Goal: Feedback & Contribution: Contribute content

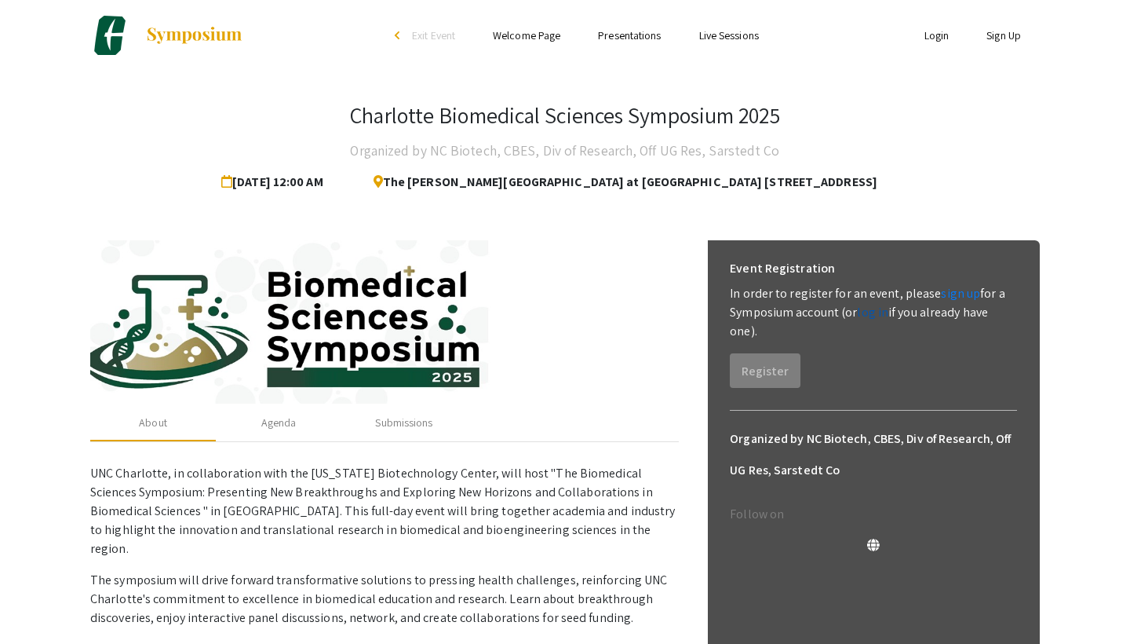
click at [876, 315] on link "log in" at bounding box center [872, 312] width 31 height 16
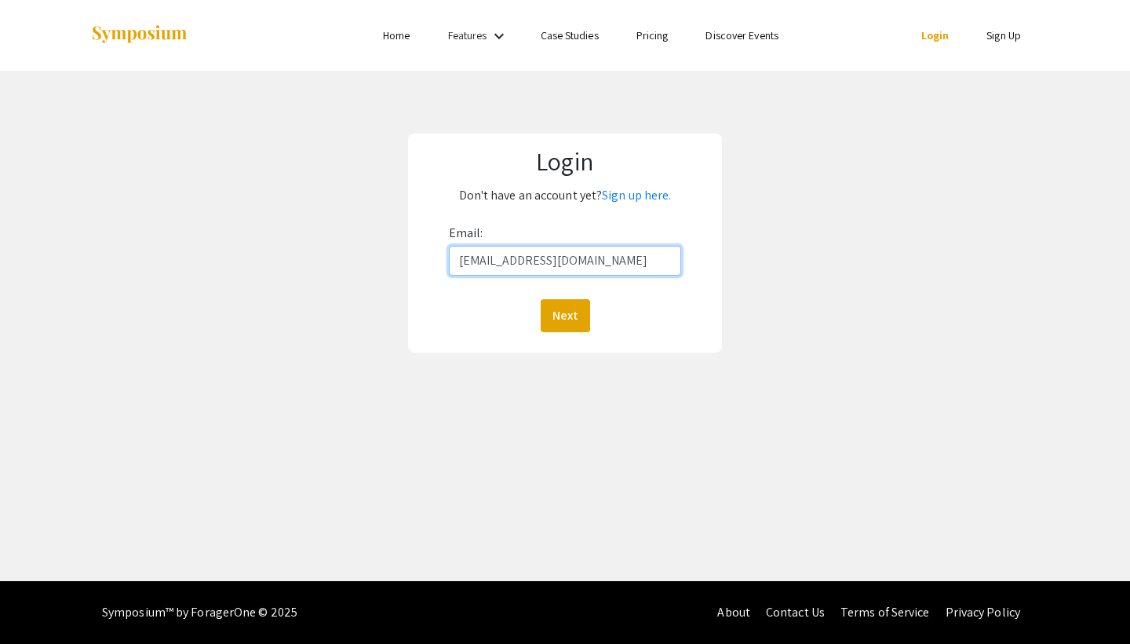
type input "[EMAIL_ADDRESS][DOMAIN_NAME]"
click at [564, 315] on button "Next" at bounding box center [565, 315] width 49 height 33
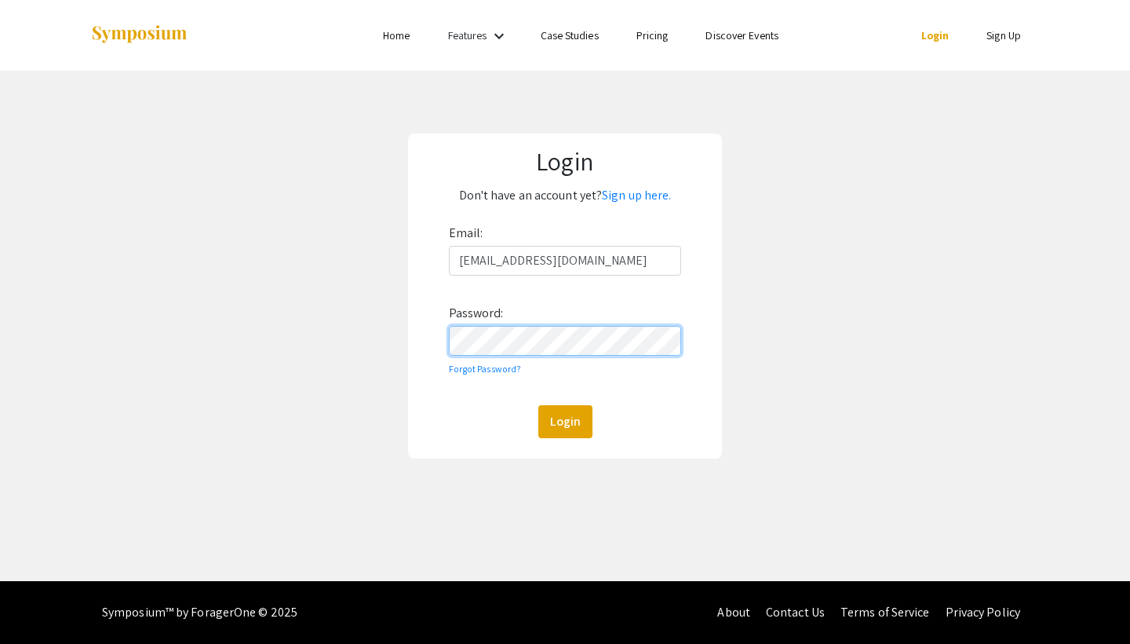
click at [564, 421] on button "Login" at bounding box center [565, 421] width 54 height 33
click at [414, 323] on div "Login Don't have an account yet? Sign up here. Email: klenz2@charlotte.edu Pass…" at bounding box center [565, 295] width 314 height 325
click at [564, 421] on button "Login" at bounding box center [565, 421] width 54 height 33
click at [498, 368] on link "Forgot Password?" at bounding box center [485, 369] width 73 height 12
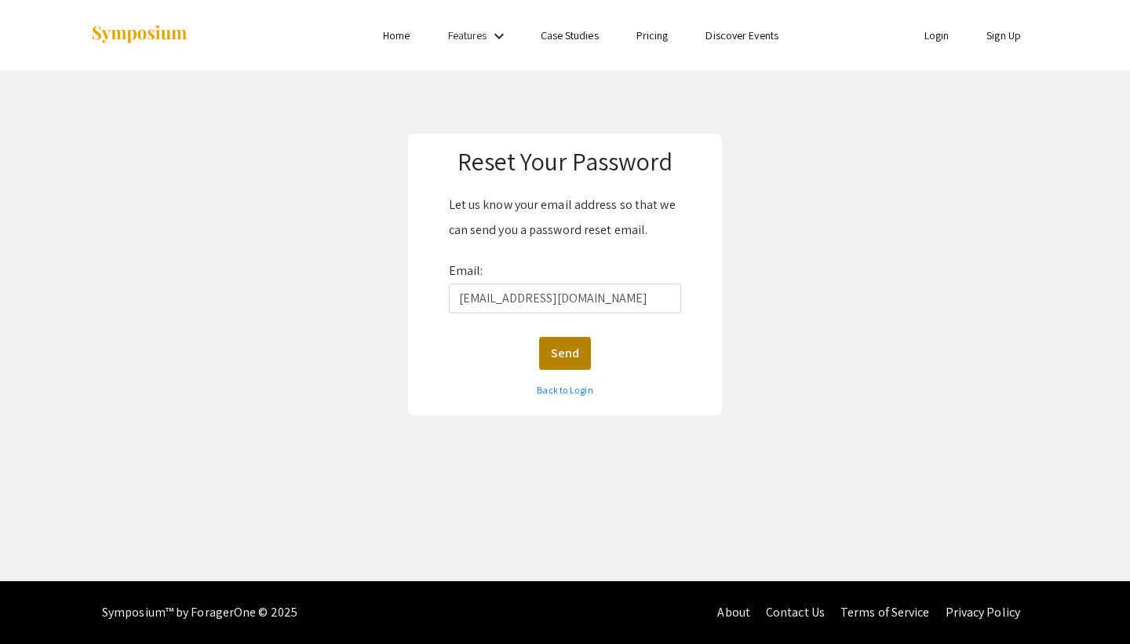
click at [559, 357] on button "Send" at bounding box center [565, 353] width 52 height 33
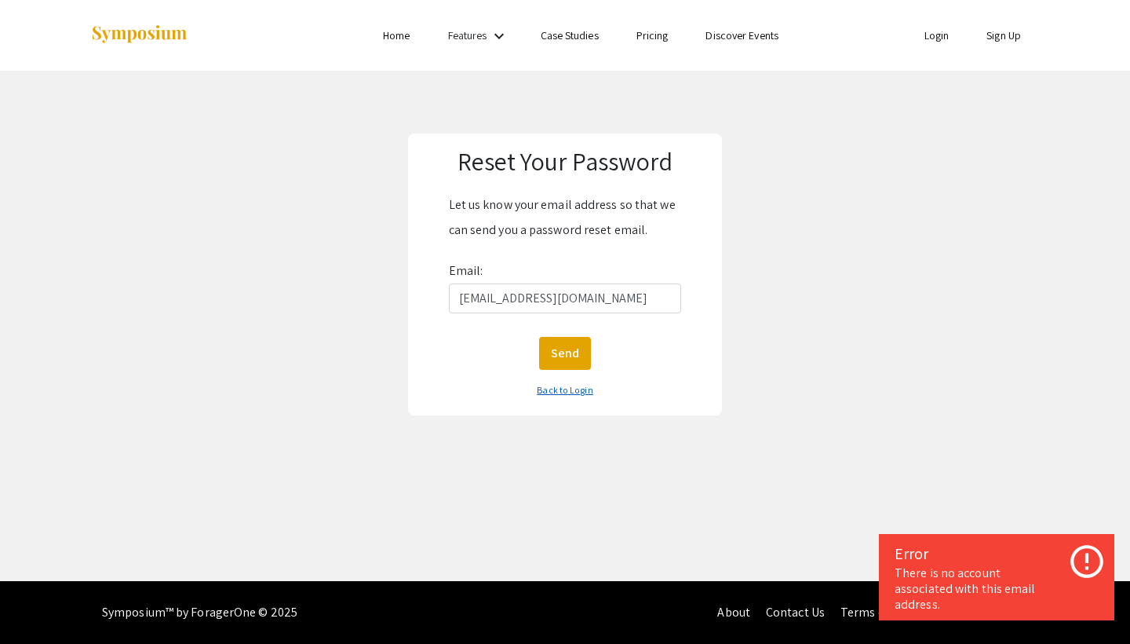
click at [569, 392] on link "Back to Login" at bounding box center [565, 390] width 56 height 12
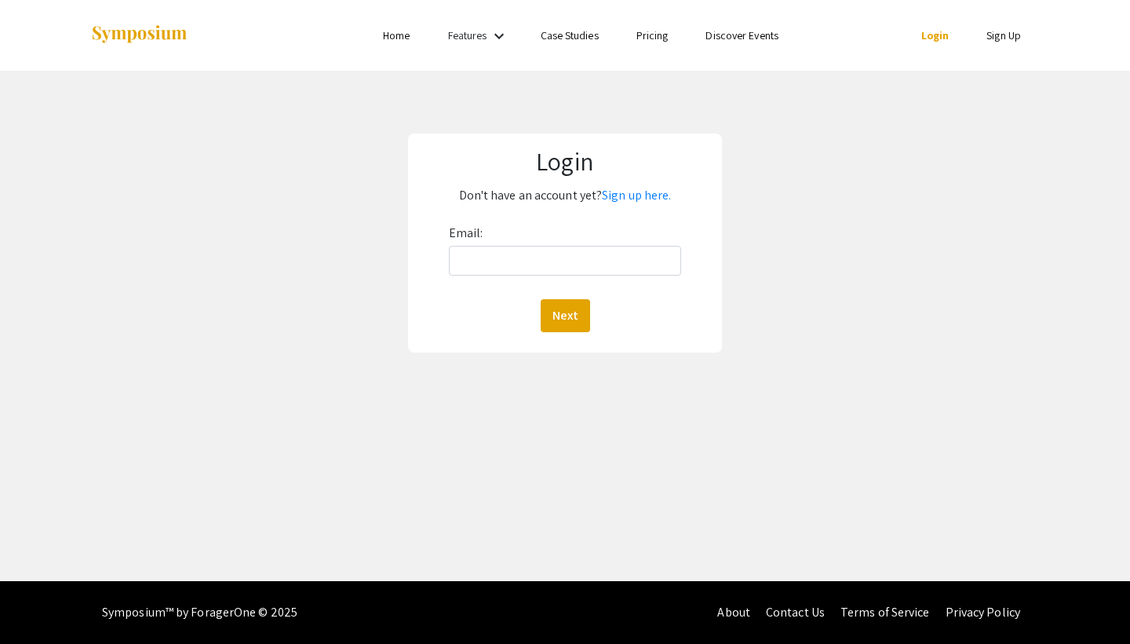
click at [360, 249] on div "Login Don't have an account yet? Sign up here. Email: Next" at bounding box center [565, 243] width 1154 height 345
click at [935, 30] on link "Login" at bounding box center [935, 35] width 28 height 14
click at [505, 259] on input "Email:" at bounding box center [565, 261] width 233 height 30
type input "klenz2@uncc.edu"
click at [564, 315] on button "Next" at bounding box center [565, 315] width 49 height 33
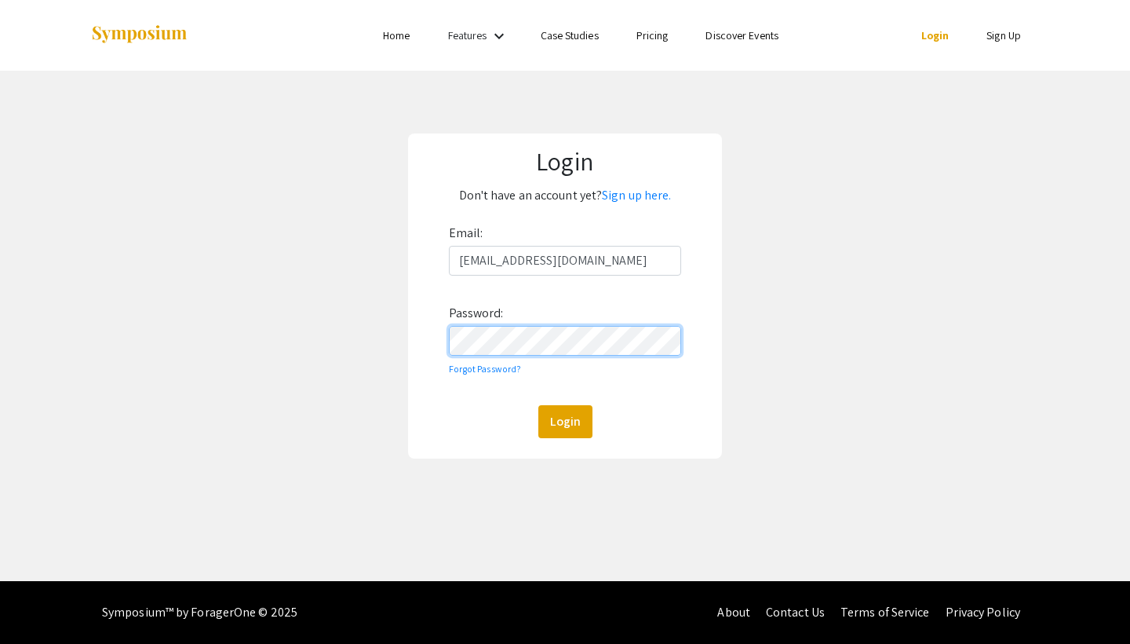
click at [564, 421] on button "Login" at bounding box center [565, 421] width 54 height 33
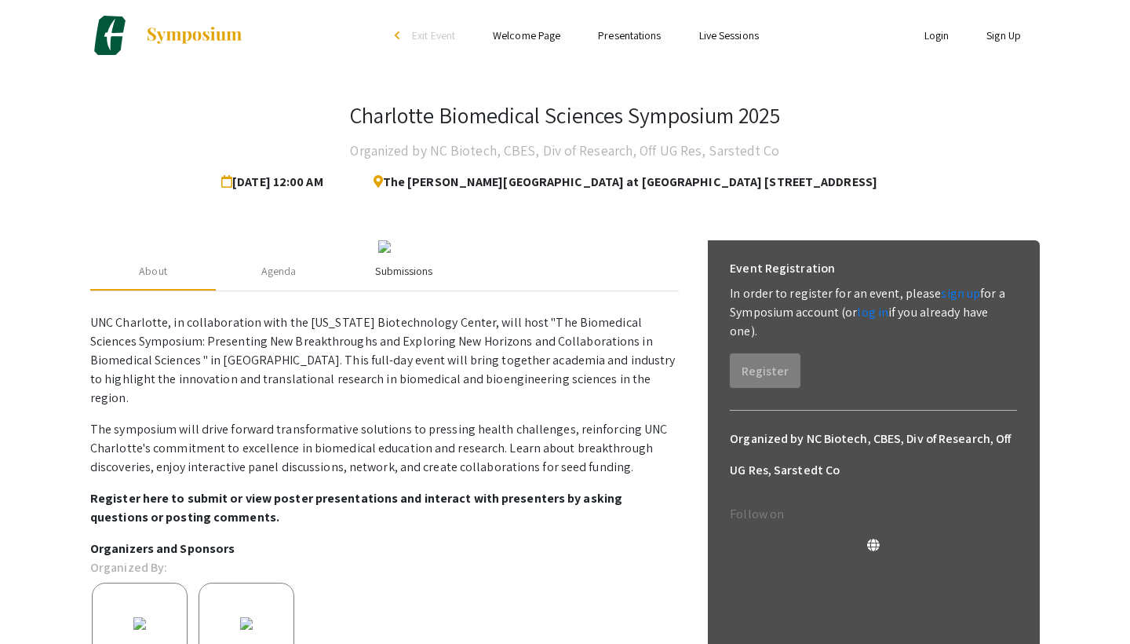
click at [399, 263] on div "Submissions" at bounding box center [403, 271] width 57 height 16
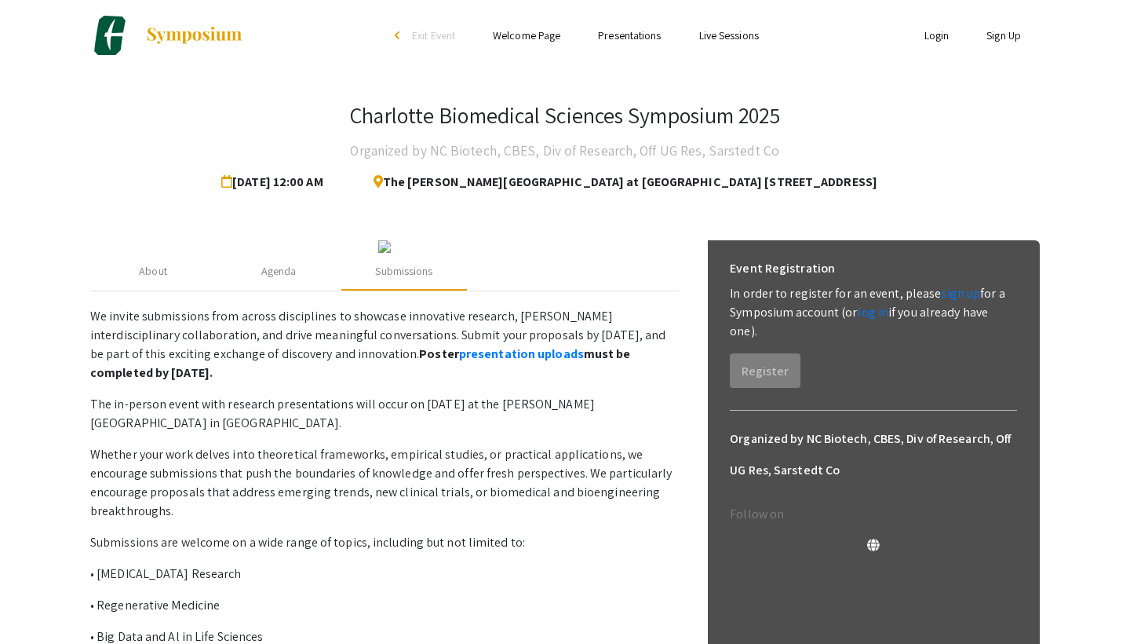
click at [1008, 32] on link "Sign Up" at bounding box center [1004, 35] width 35 height 14
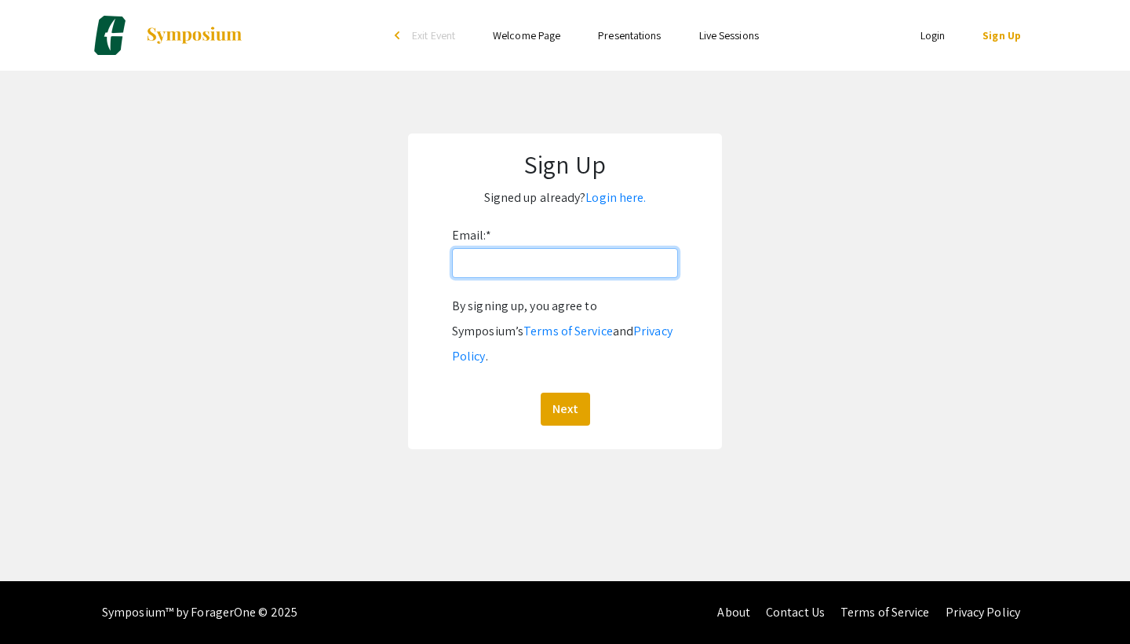
click at [587, 257] on input "Email: *" at bounding box center [565, 263] width 226 height 30
type input "[EMAIL_ADDRESS][DOMAIN_NAME]"
click at [564, 392] on button "Next" at bounding box center [565, 408] width 49 height 33
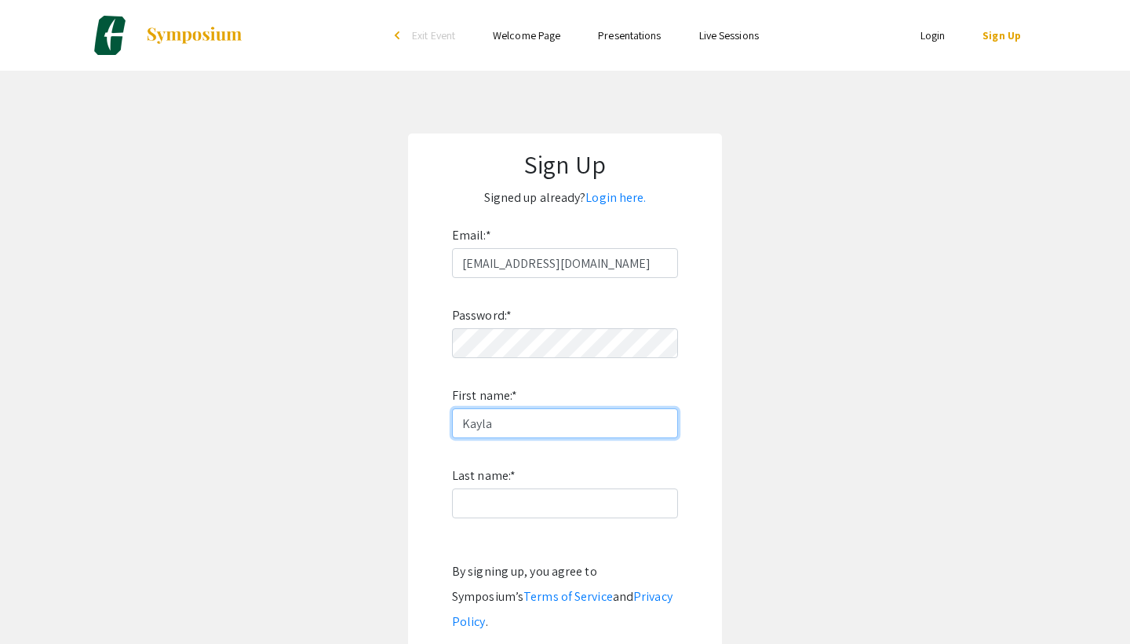
type input "Kayla"
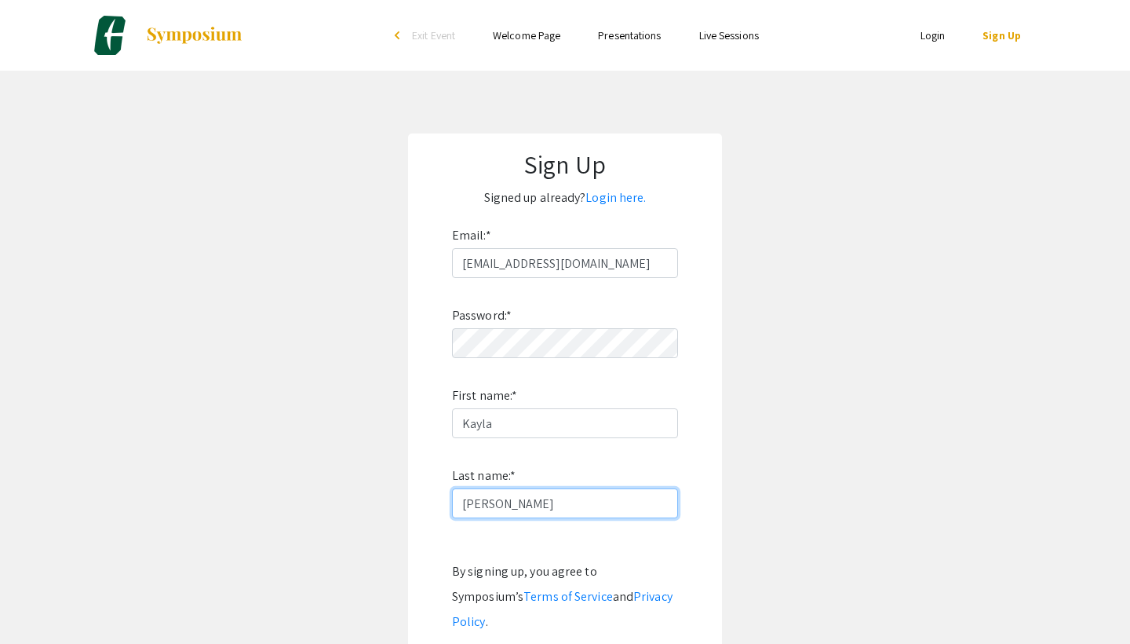
type input "Lenz"
click at [805, 434] on app-signup "Sign Up Signed up already? Login here. Email: * klenz2@charlotte.edu Password: …" at bounding box center [565, 423] width 1130 height 581
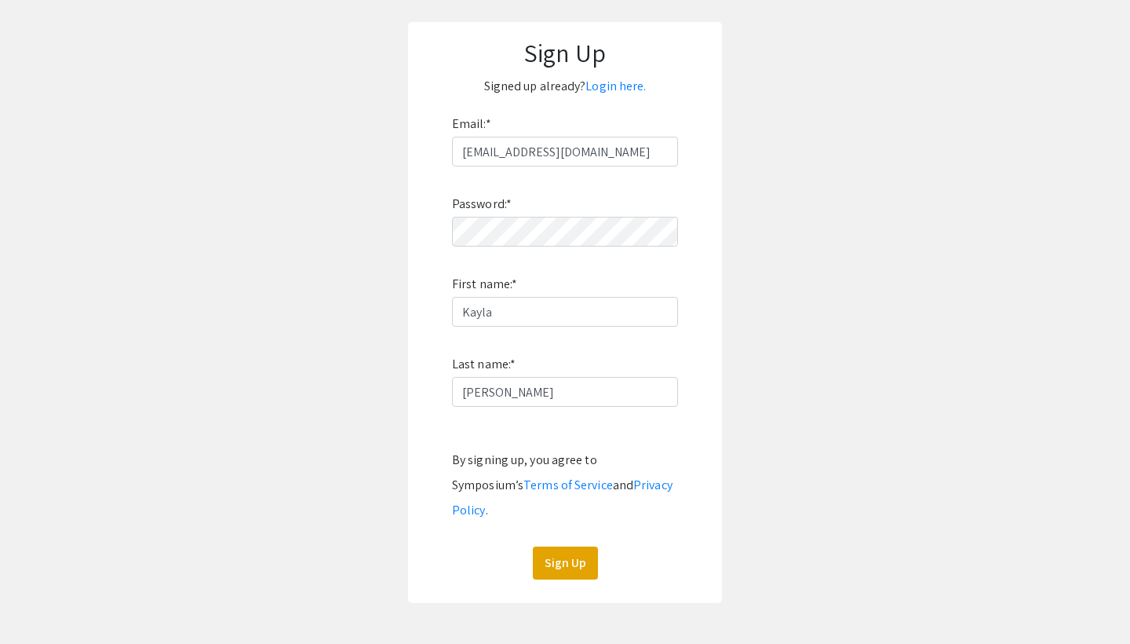
scroll to position [113, 0]
click at [575, 545] on button "Sign Up" at bounding box center [565, 561] width 65 height 33
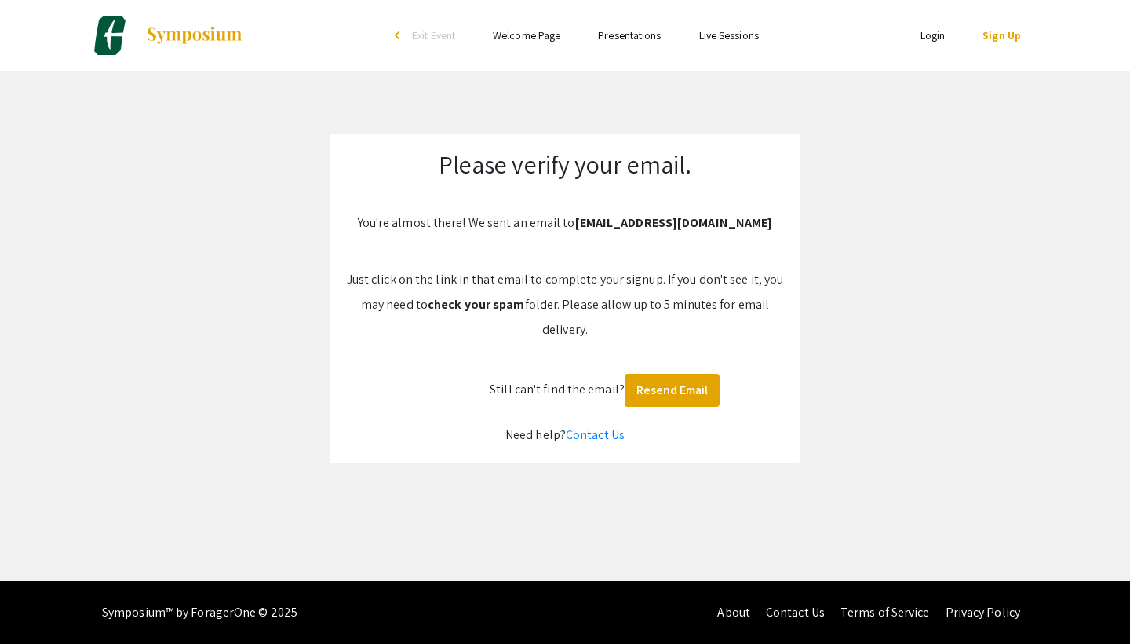
scroll to position [0, 0]
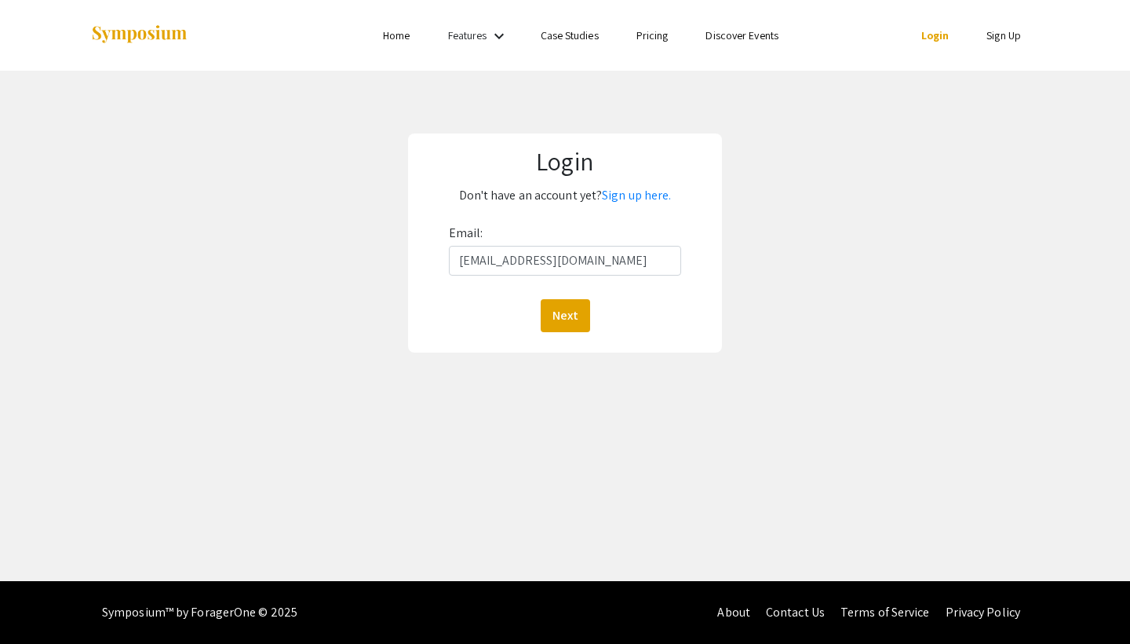
click at [564, 315] on button "Next" at bounding box center [565, 315] width 49 height 33
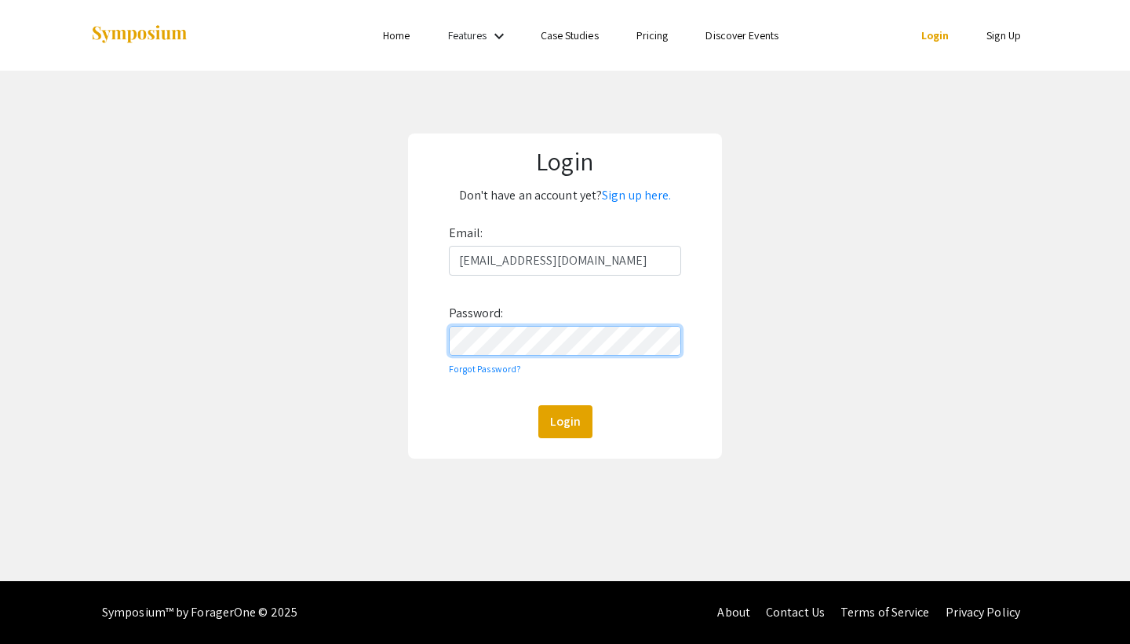
click at [564, 421] on button "Login" at bounding box center [565, 421] width 54 height 33
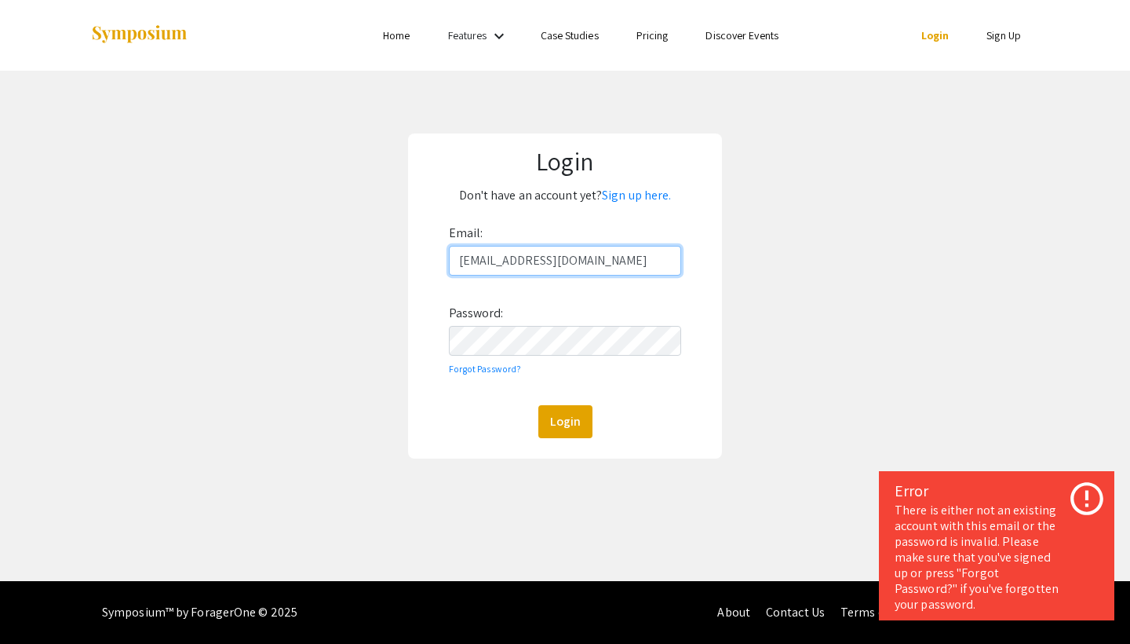
click at [536, 264] on input "[EMAIL_ADDRESS][DOMAIN_NAME]" at bounding box center [565, 261] width 233 height 30
click at [527, 262] on input "[EMAIL_ADDRESS][DOMAIN_NAME]" at bounding box center [565, 261] width 233 height 30
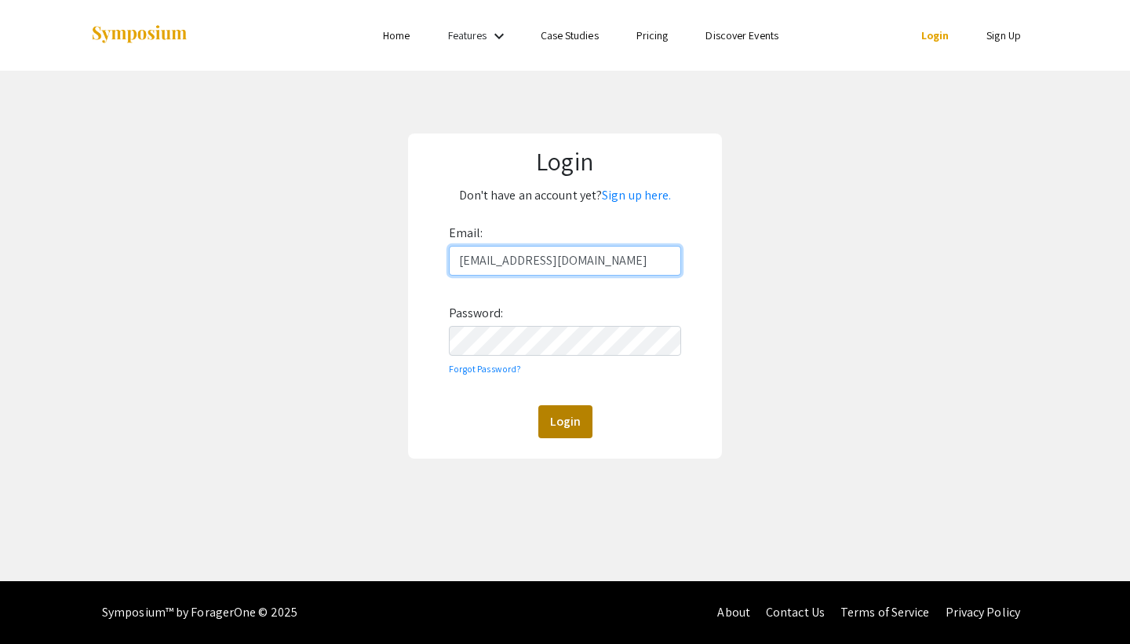
type input "klenz2@uncc.edu"
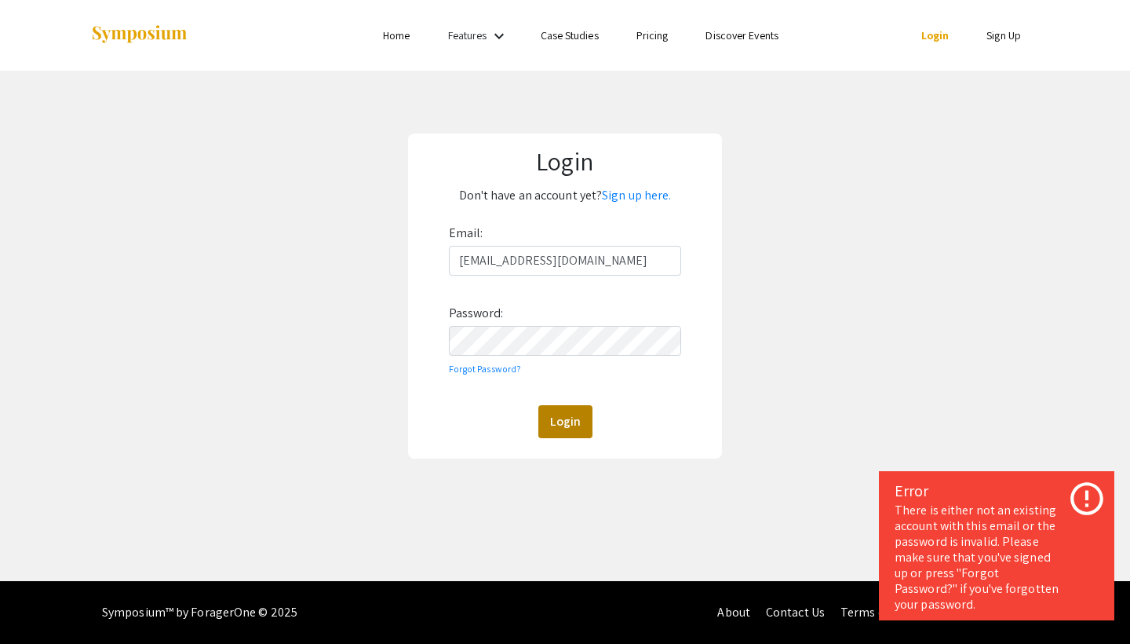
click at [566, 436] on button "Login" at bounding box center [565, 421] width 54 height 33
click at [700, 350] on form "Email: klenz2@uncc.edu Password: Forgot Password? Login" at bounding box center [564, 329] width 291 height 217
click at [417, 333] on div "Login Don't have an account yet? Sign up here. Email: klenz2@uncc.edu Password:…" at bounding box center [565, 295] width 314 height 325
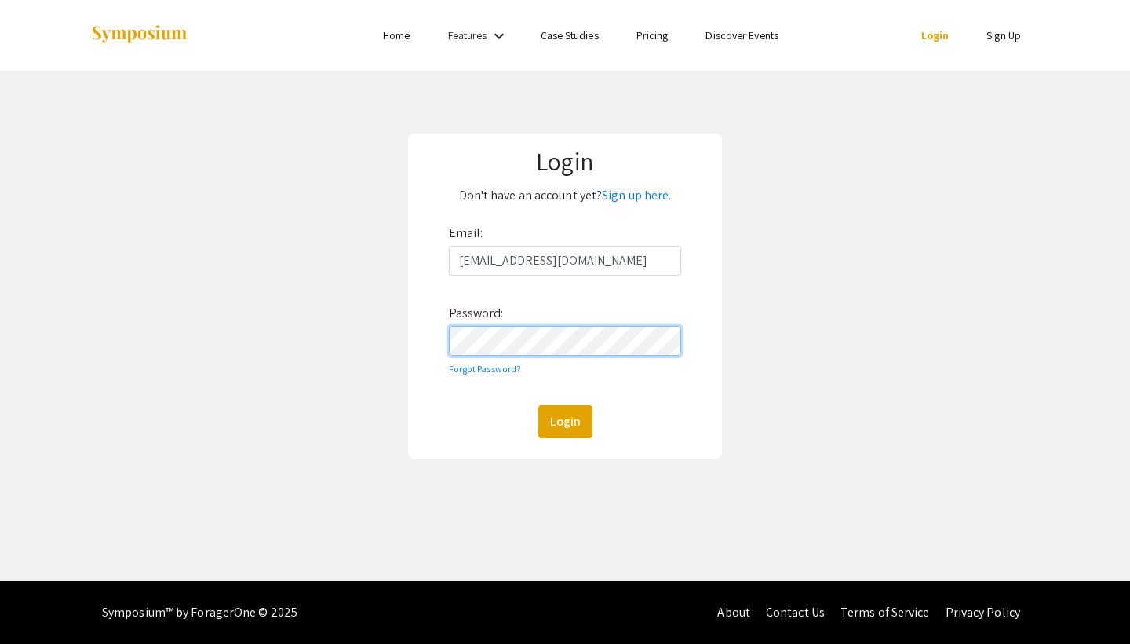
click at [564, 421] on button "Login" at bounding box center [565, 421] width 54 height 33
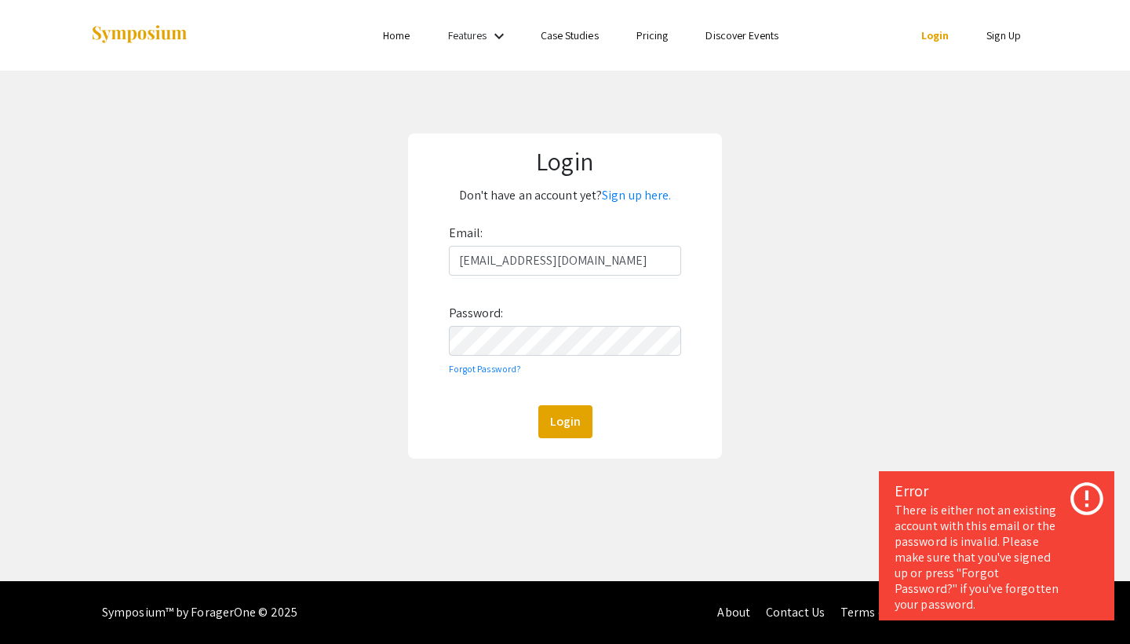
click at [932, 42] on li "Login" at bounding box center [936, 35] width 66 height 19
click at [932, 34] on link "Login" at bounding box center [935, 35] width 28 height 14
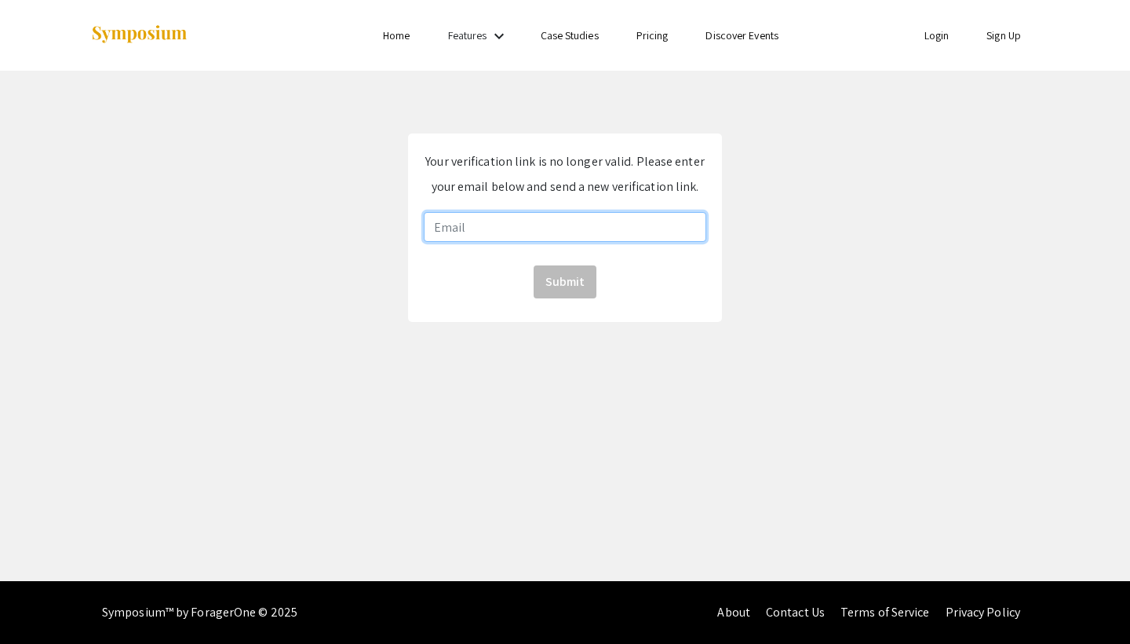
click at [563, 217] on input "email" at bounding box center [565, 227] width 283 height 30
type input "[EMAIL_ADDRESS][DOMAIN_NAME]"
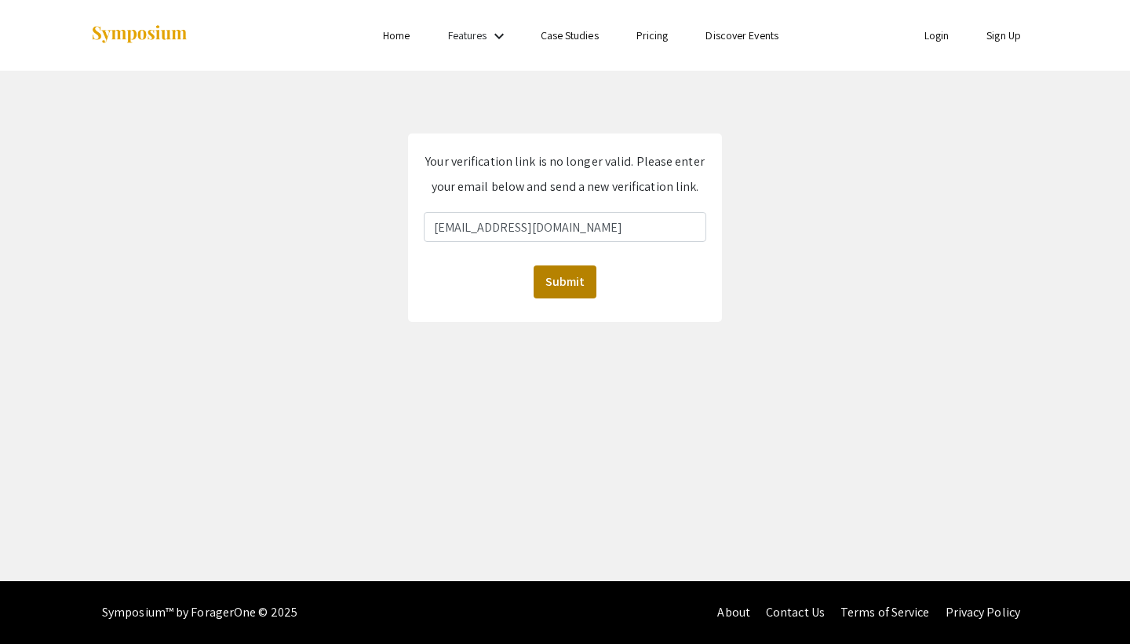
click at [567, 283] on button "Submit" at bounding box center [565, 281] width 63 height 33
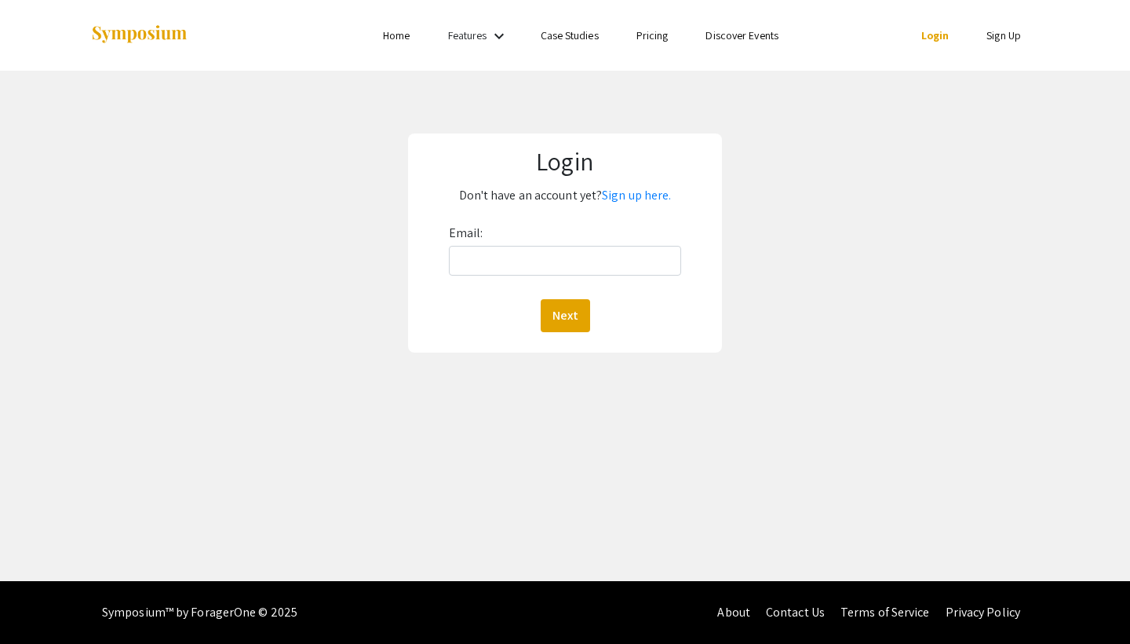
click at [353, 372] on div "Login Don't have an account yet? Sign up here. Email: Next" at bounding box center [565, 243] width 1154 height 345
click at [513, 257] on input "Email:" at bounding box center [565, 261] width 233 height 30
type input "[EMAIL_ADDRESS][DOMAIN_NAME]"
click at [808, 320] on div "Login Don't have an account yet? Sign up here. Email: [EMAIL_ADDRESS][DOMAIN_NA…" at bounding box center [565, 243] width 1154 height 345
click at [560, 308] on button "Next" at bounding box center [565, 315] width 49 height 33
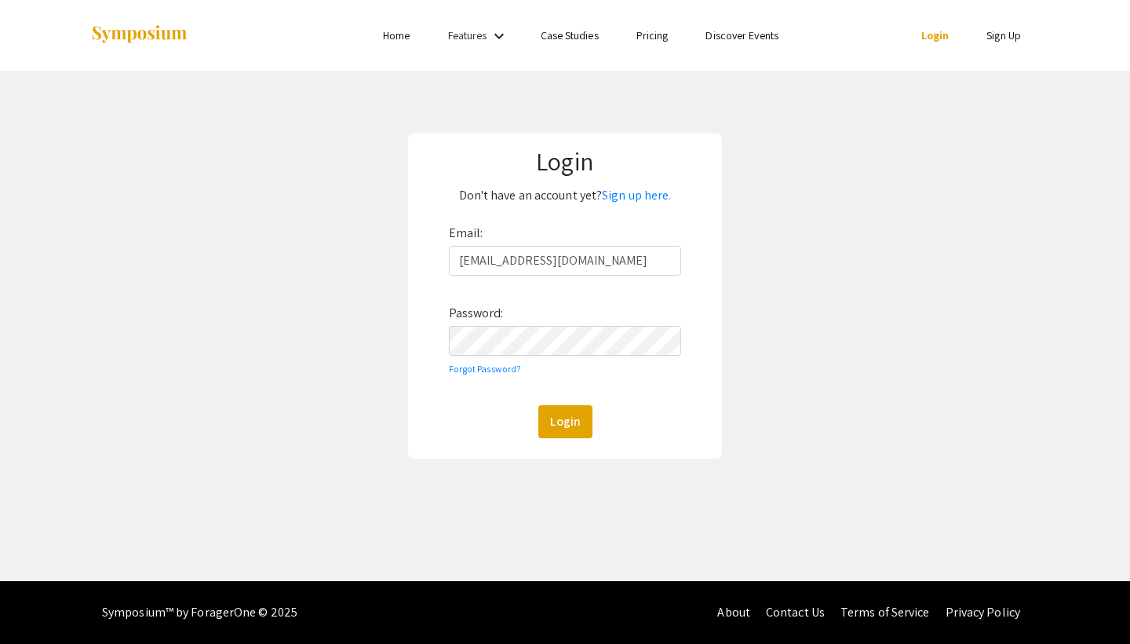
click at [688, 330] on form "Email: [EMAIL_ADDRESS][DOMAIN_NAME] Password: Forgot Password? Login" at bounding box center [564, 329] width 291 height 217
click at [564, 421] on button "Login" at bounding box center [565, 421] width 54 height 33
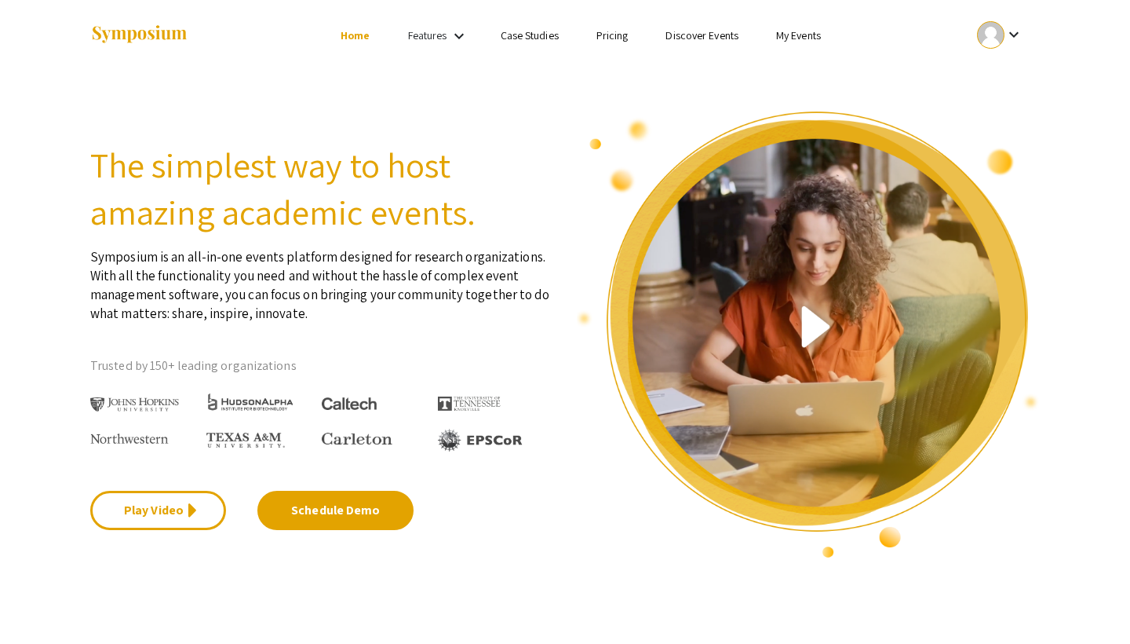
click at [805, 30] on link "My Events" at bounding box center [798, 35] width 45 height 14
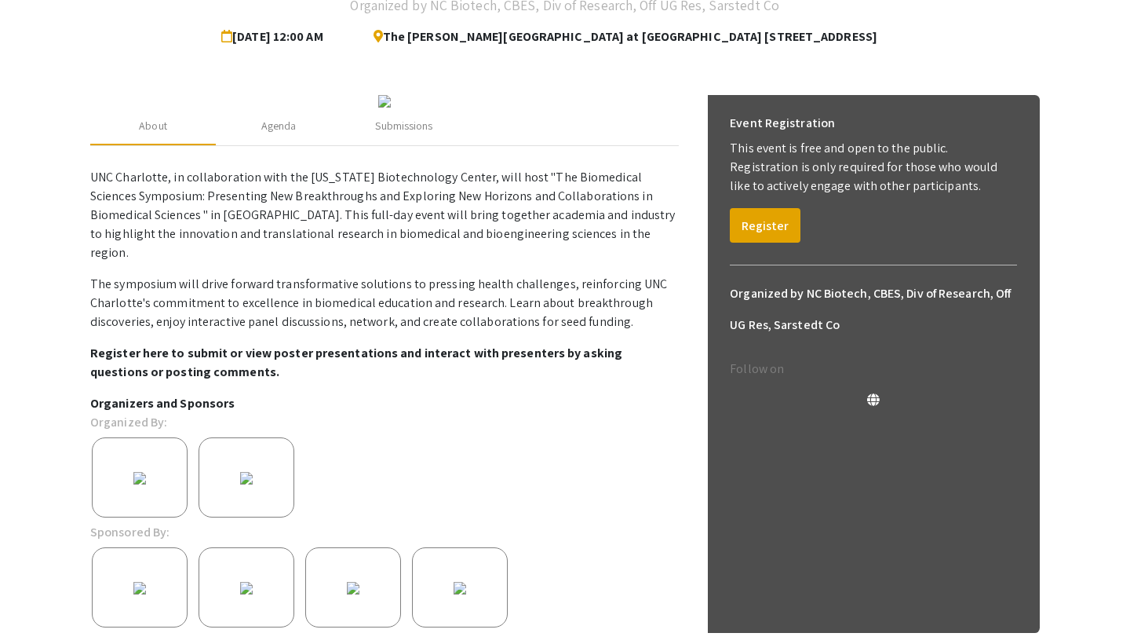
scroll to position [148, 0]
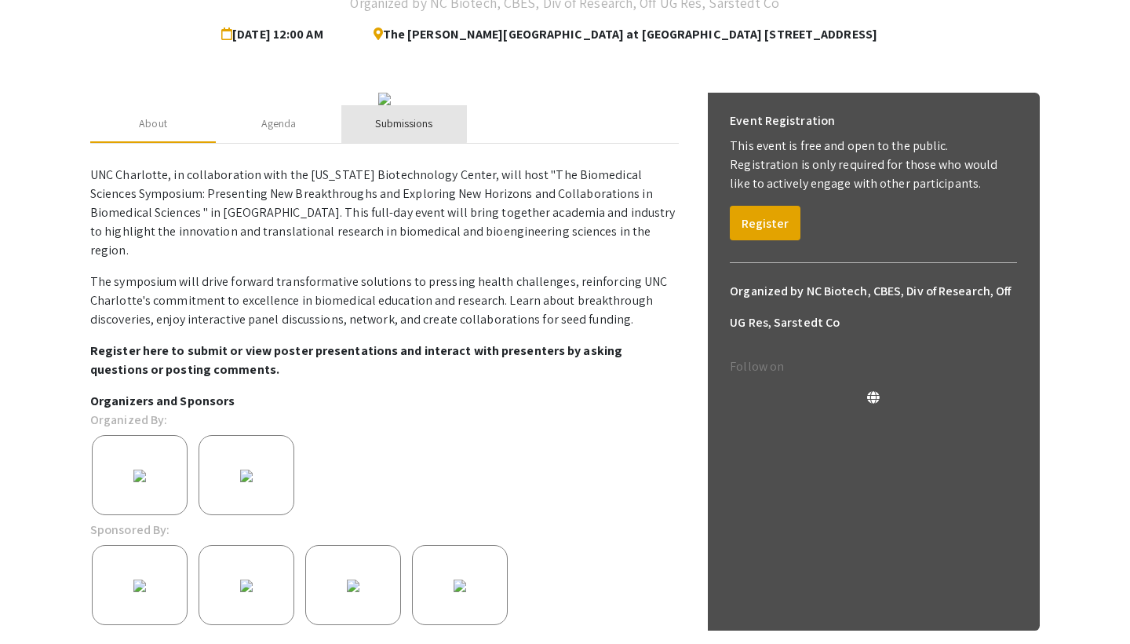
click at [403, 132] on div "Submissions" at bounding box center [403, 123] width 57 height 16
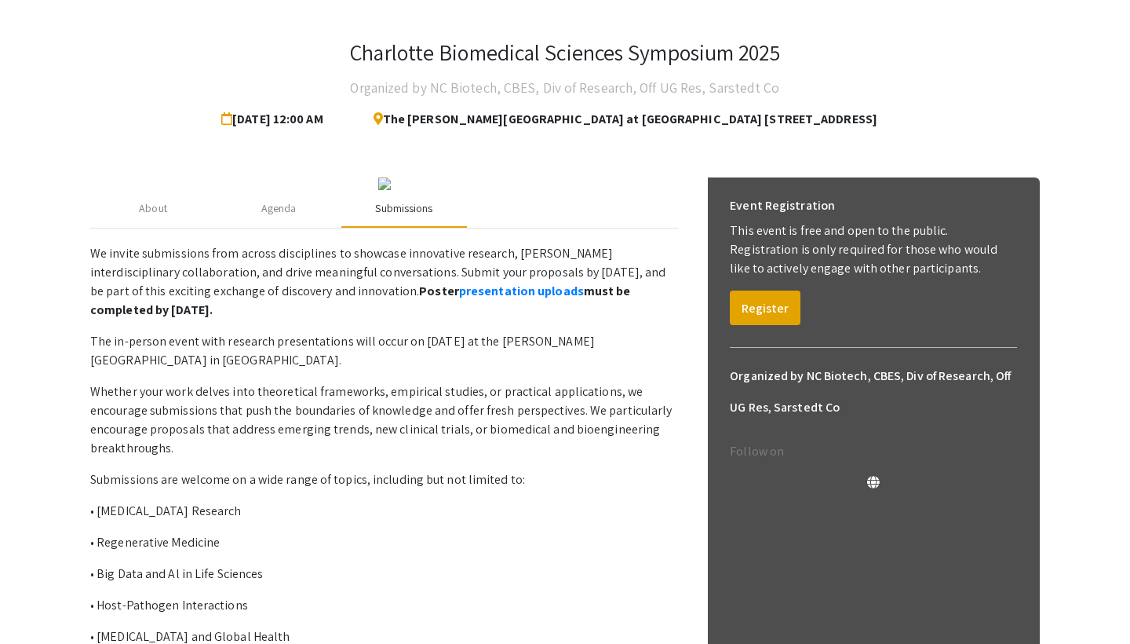
scroll to position [34, 0]
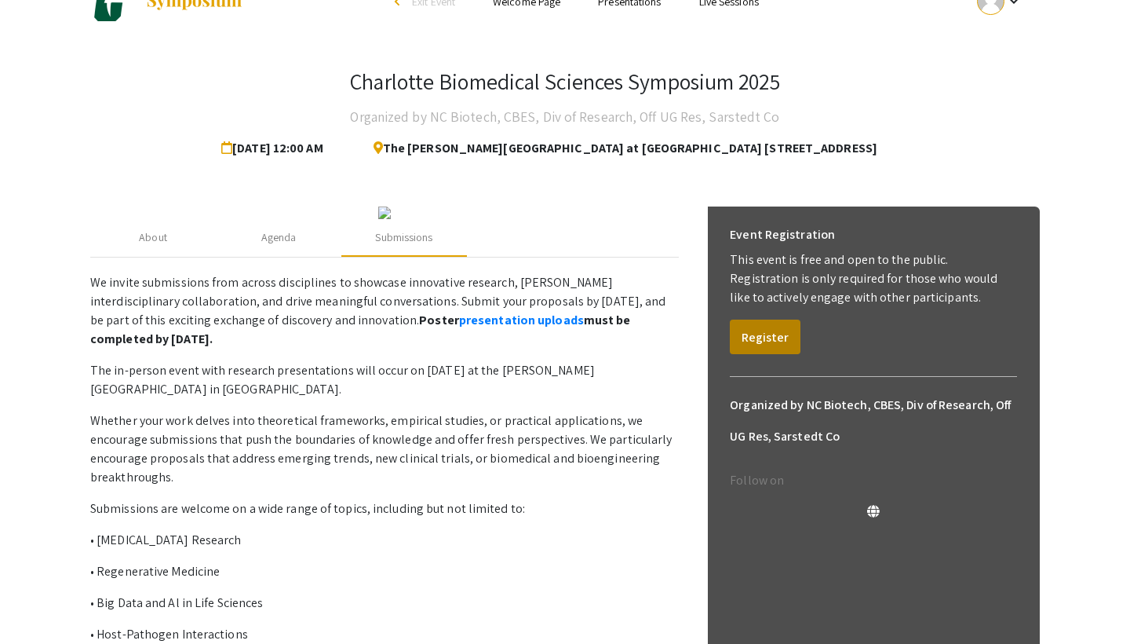
click at [767, 341] on button "Register" at bounding box center [765, 336] width 71 height 35
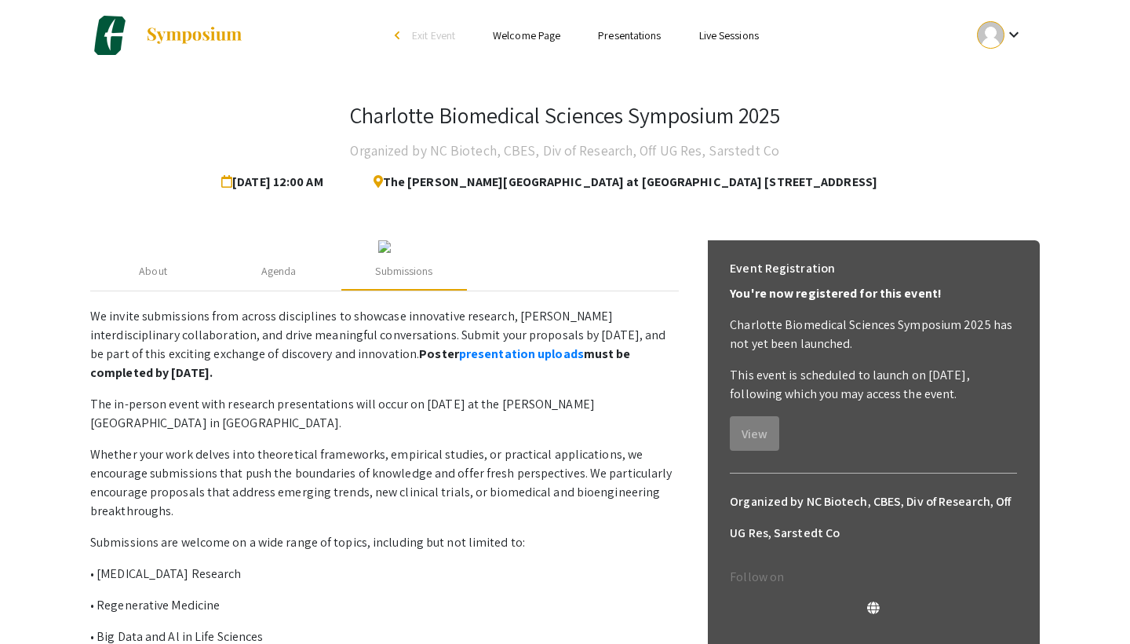
scroll to position [0, 0]
click at [638, 35] on link "Presentations" at bounding box center [629, 35] width 63 height 14
click at [530, 29] on link "Welcome Page" at bounding box center [527, 35] width 68 height 14
click at [286, 279] on div "Agenda" at bounding box center [278, 271] width 35 height 16
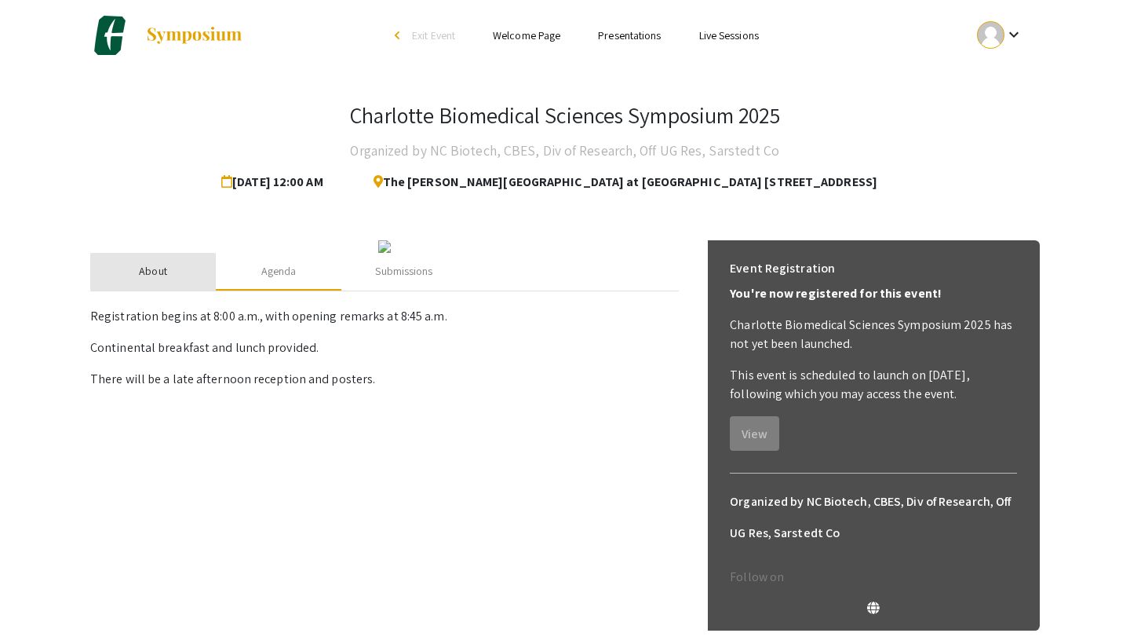
click at [166, 279] on div "About" at bounding box center [153, 271] width 28 height 16
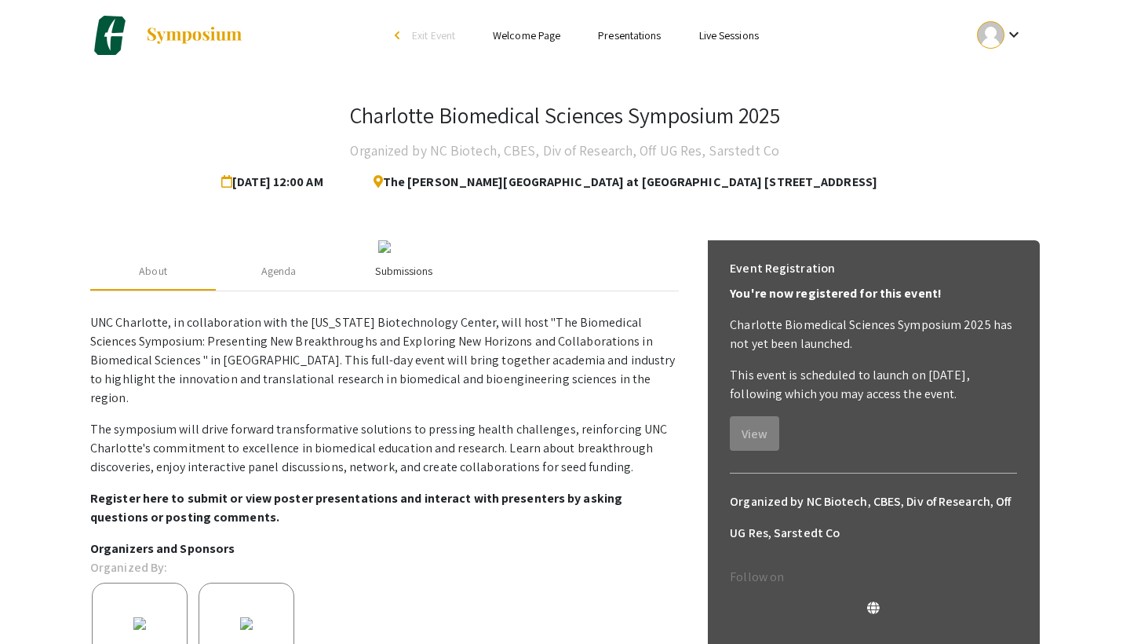
click at [362, 290] on div "Submissions" at bounding box center [404, 272] width 126 height 38
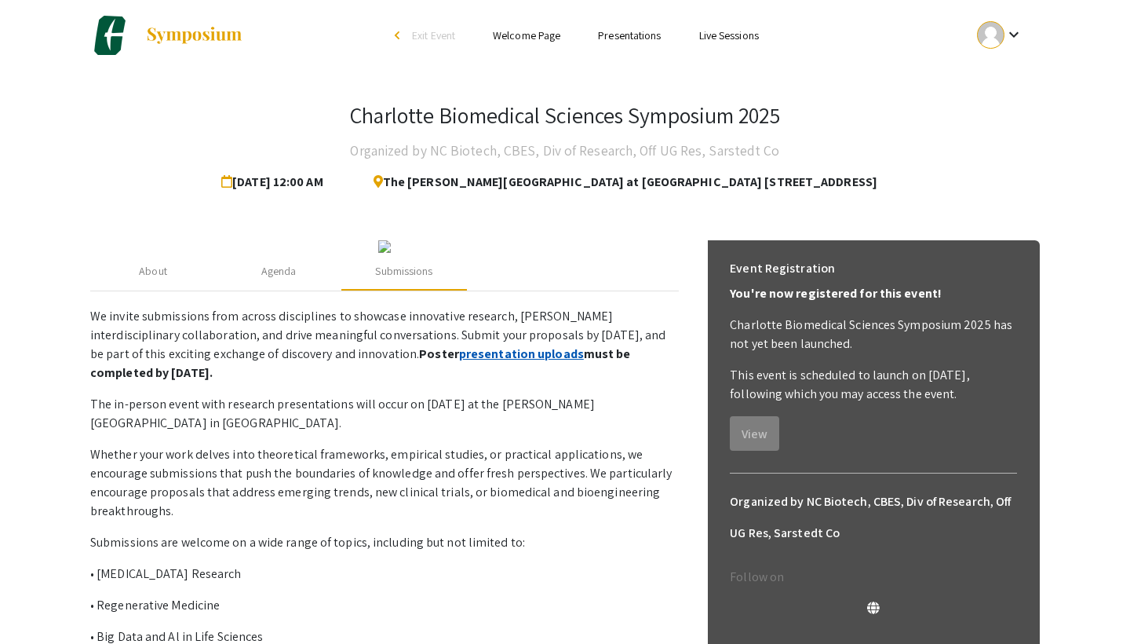
click at [459, 362] on link "presentation uploads" at bounding box center [521, 353] width 125 height 16
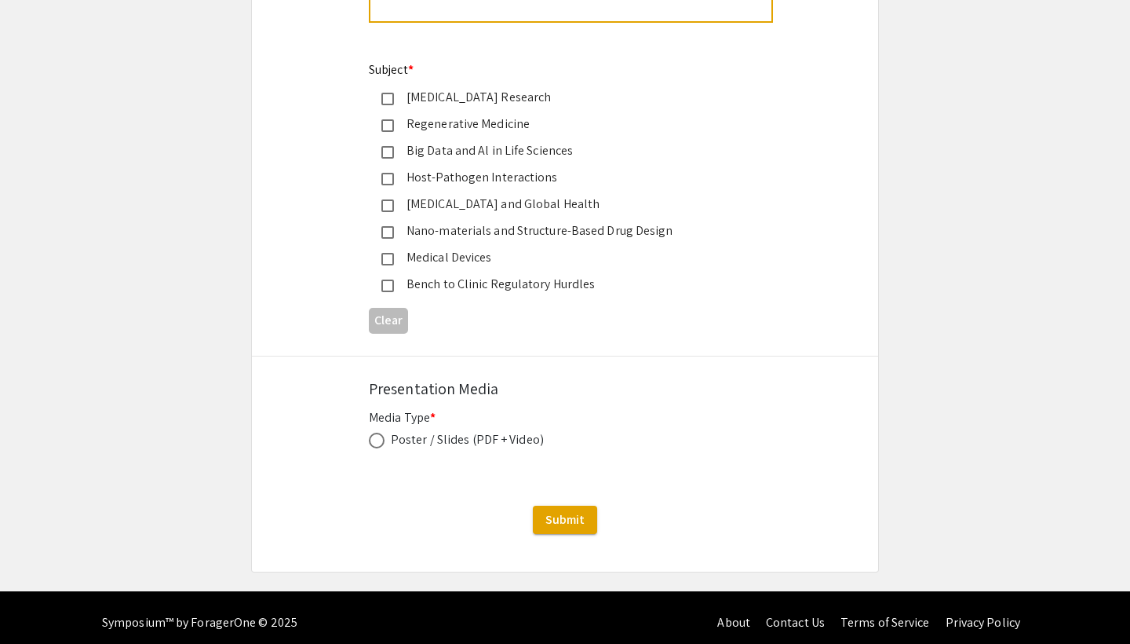
scroll to position [1883, 0]
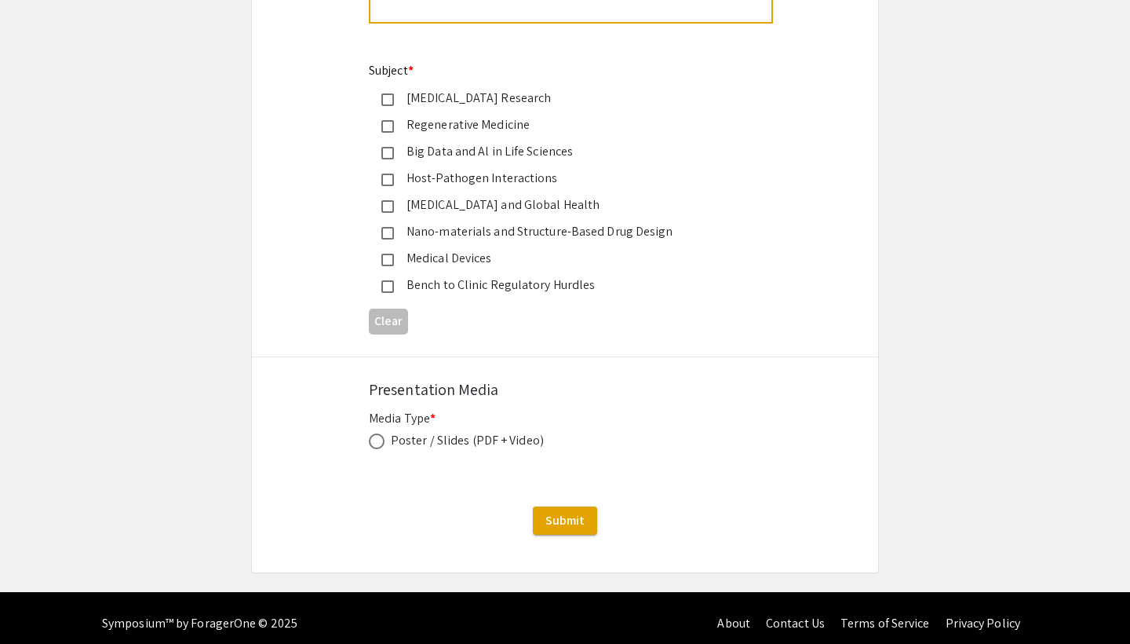
click at [376, 433] on span at bounding box center [377, 441] width 16 height 16
click at [376, 433] on input "radio" at bounding box center [377, 441] width 16 height 16
radio input "true"
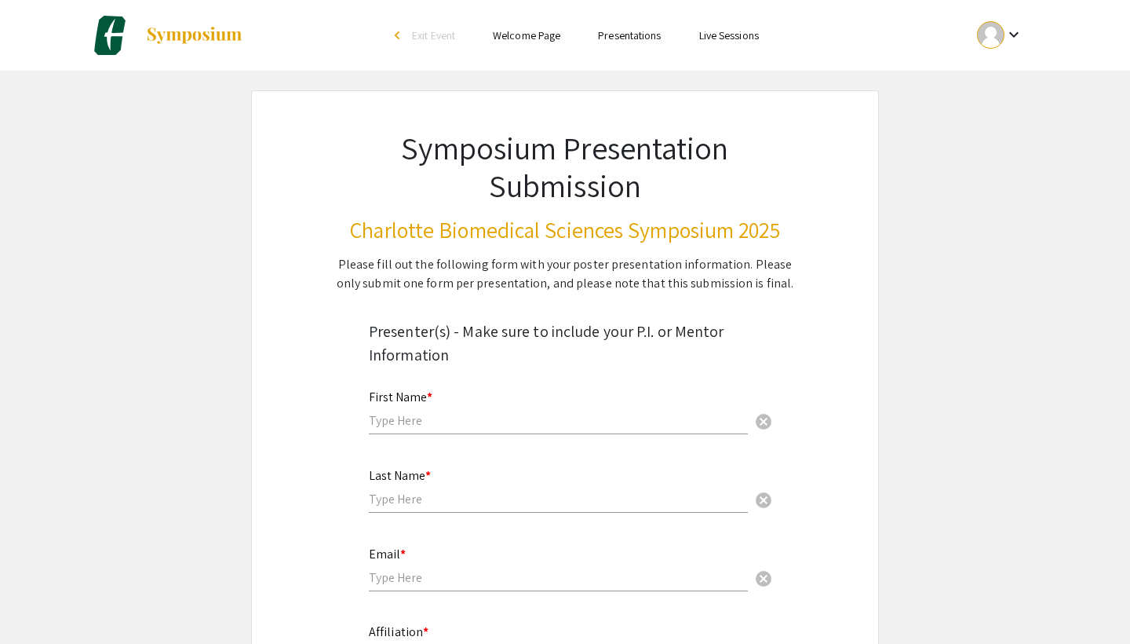
scroll to position [0, 0]
type input "Kayla"
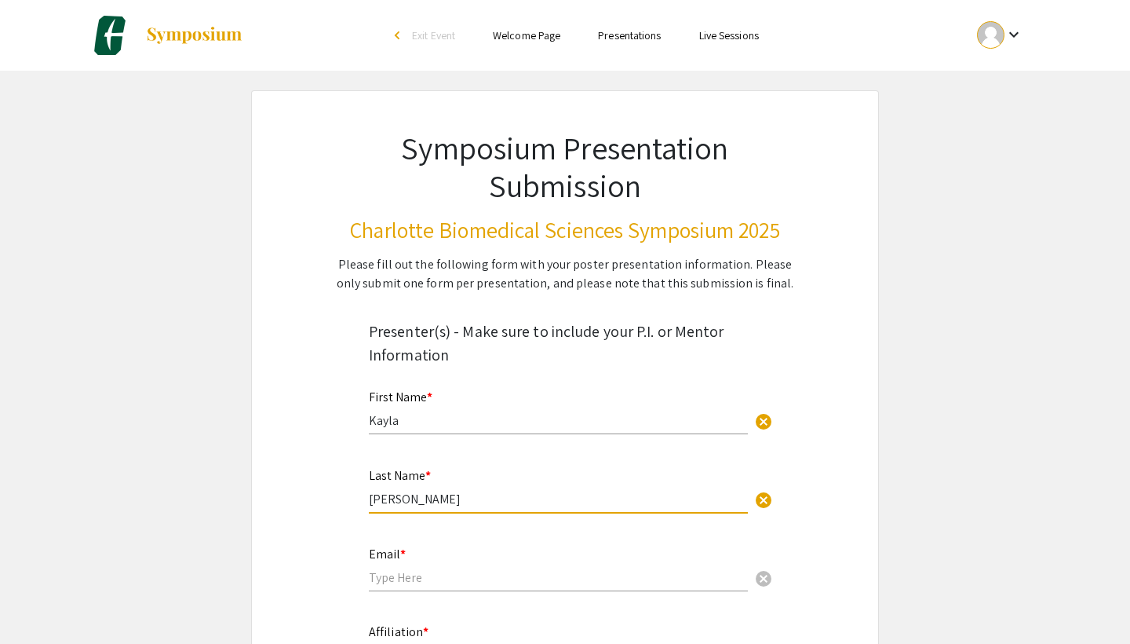
type input "[PERSON_NAME]"
click at [436, 588] on div "Email * cancel" at bounding box center [558, 561] width 379 height 60
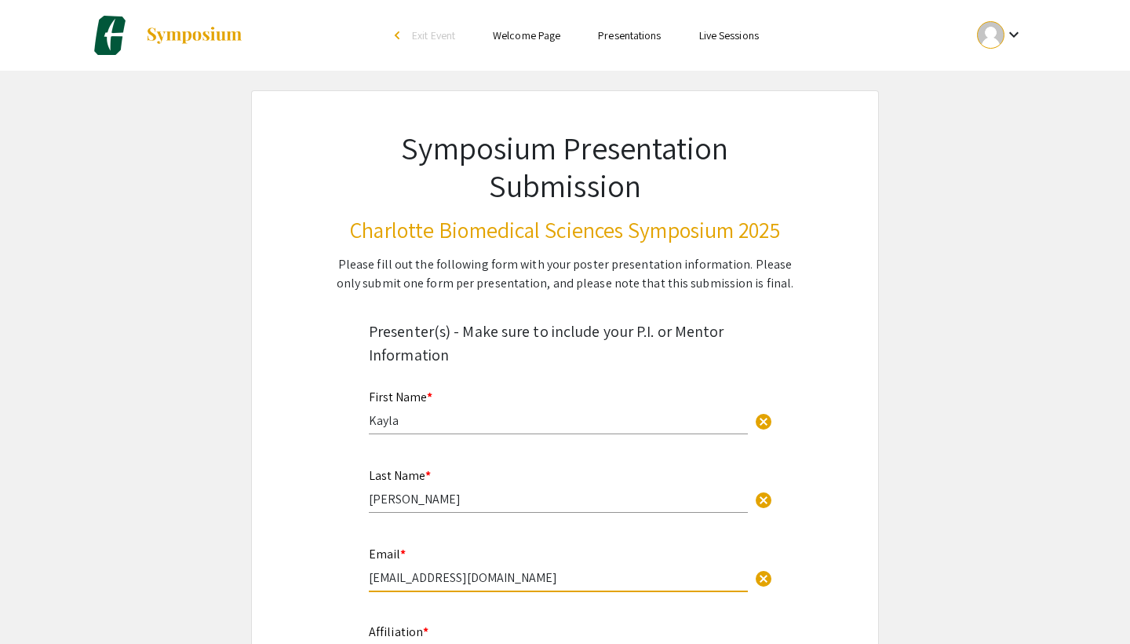
type input "[EMAIL_ADDRESS][DOMAIN_NAME]"
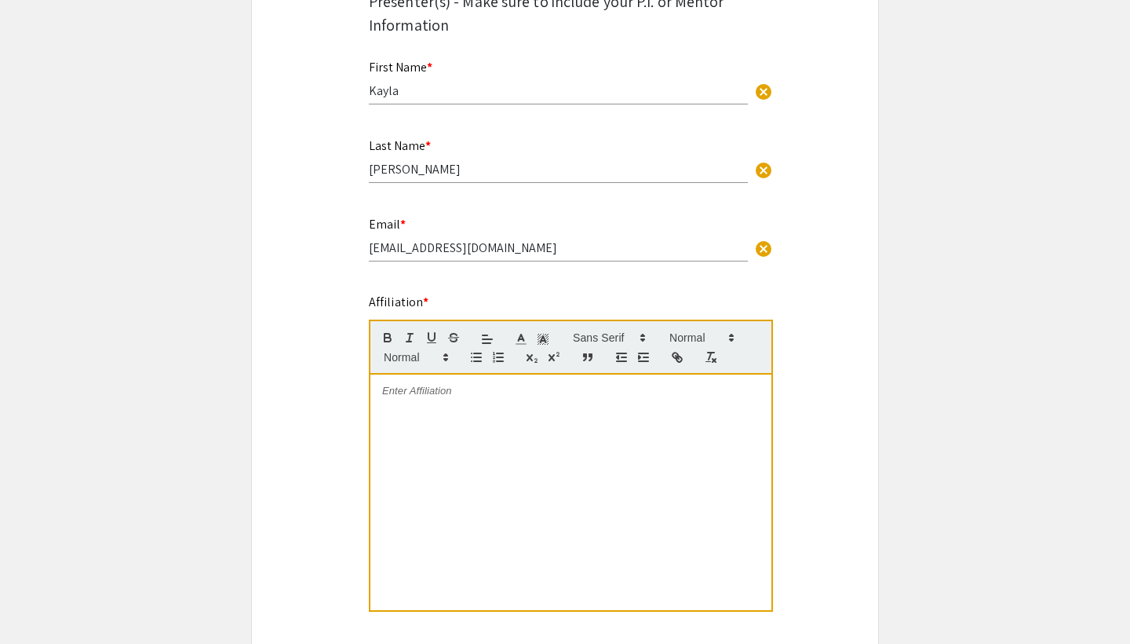
scroll to position [342, 0]
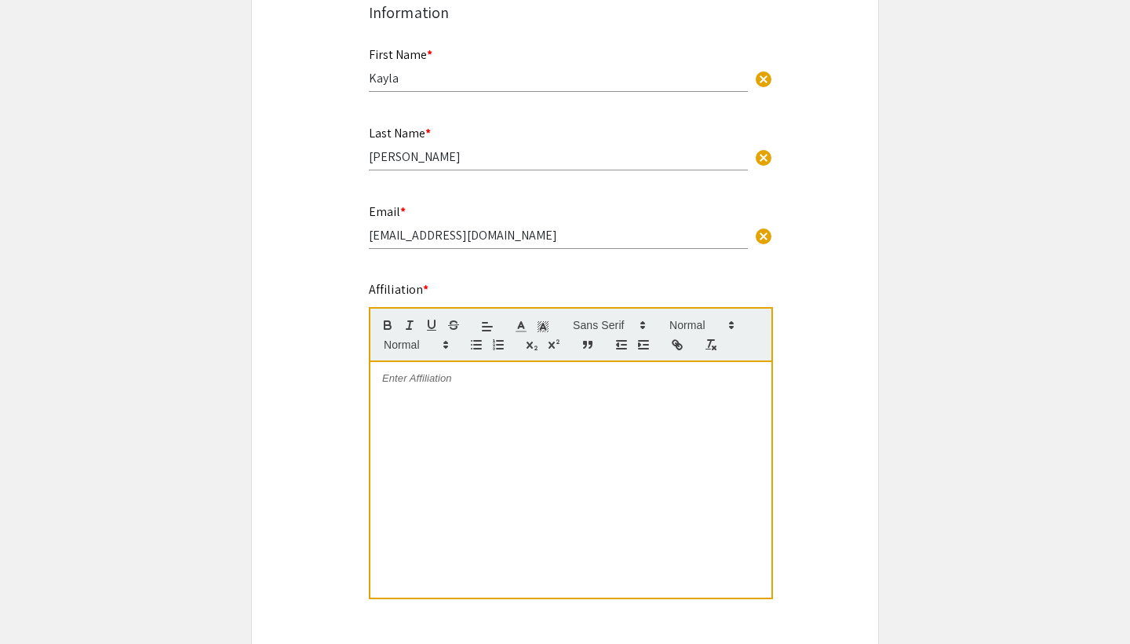
click at [436, 388] on div at bounding box center [570, 479] width 401 height 235
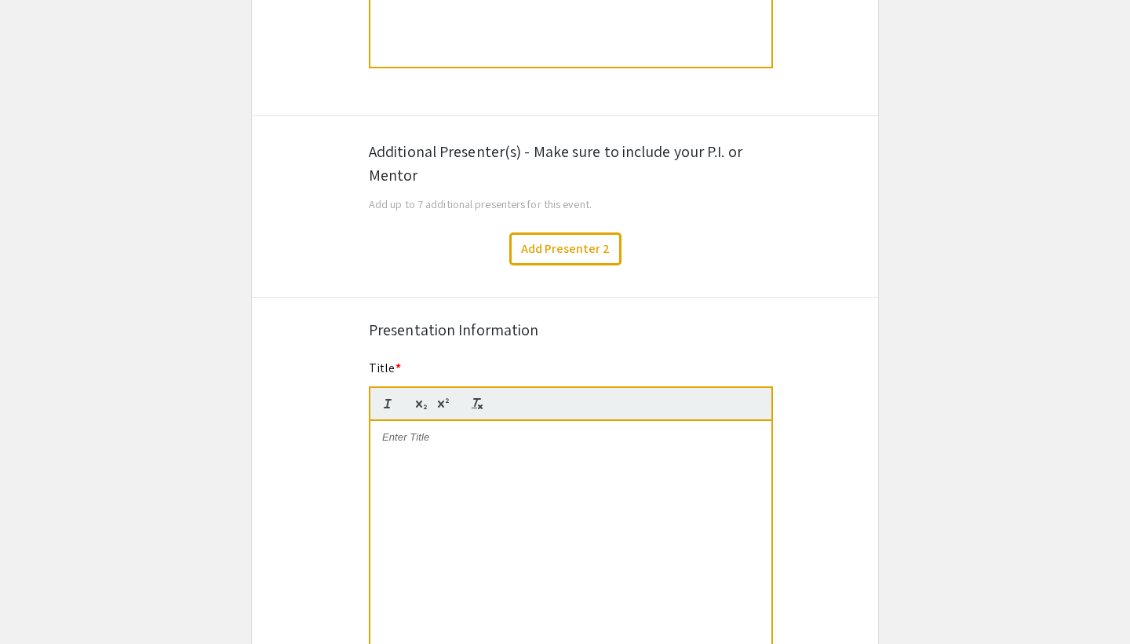
scroll to position [866, 0]
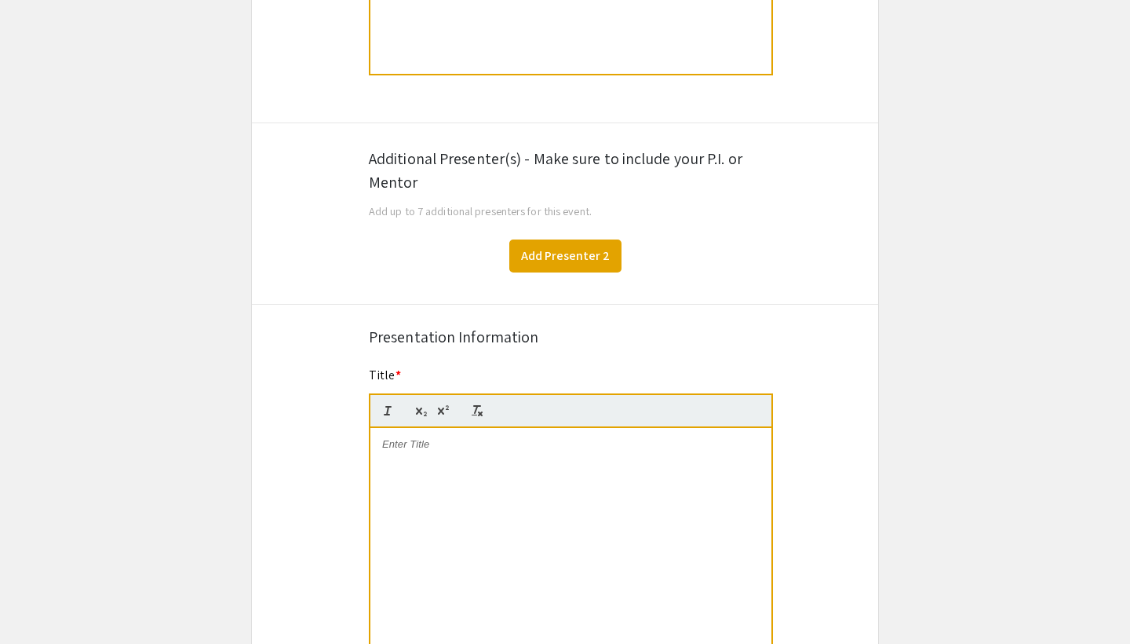
click at [592, 255] on button "Add Presenter 2" at bounding box center [565, 255] width 112 height 33
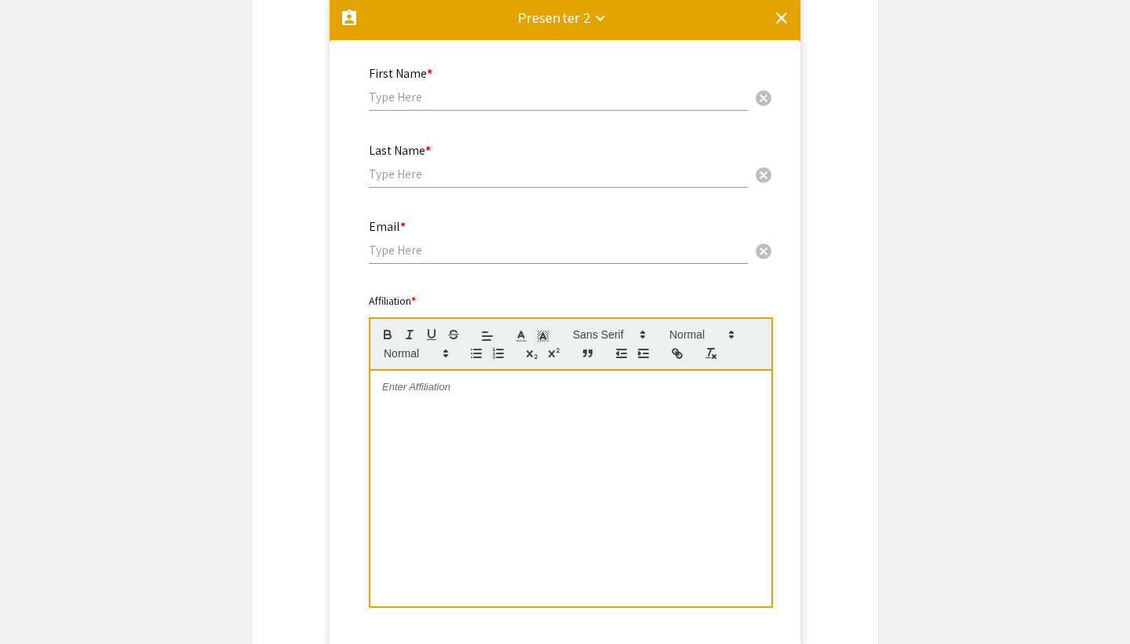
click at [599, 19] on mat-icon "keyboard_arrow_down" at bounding box center [600, 18] width 19 height 19
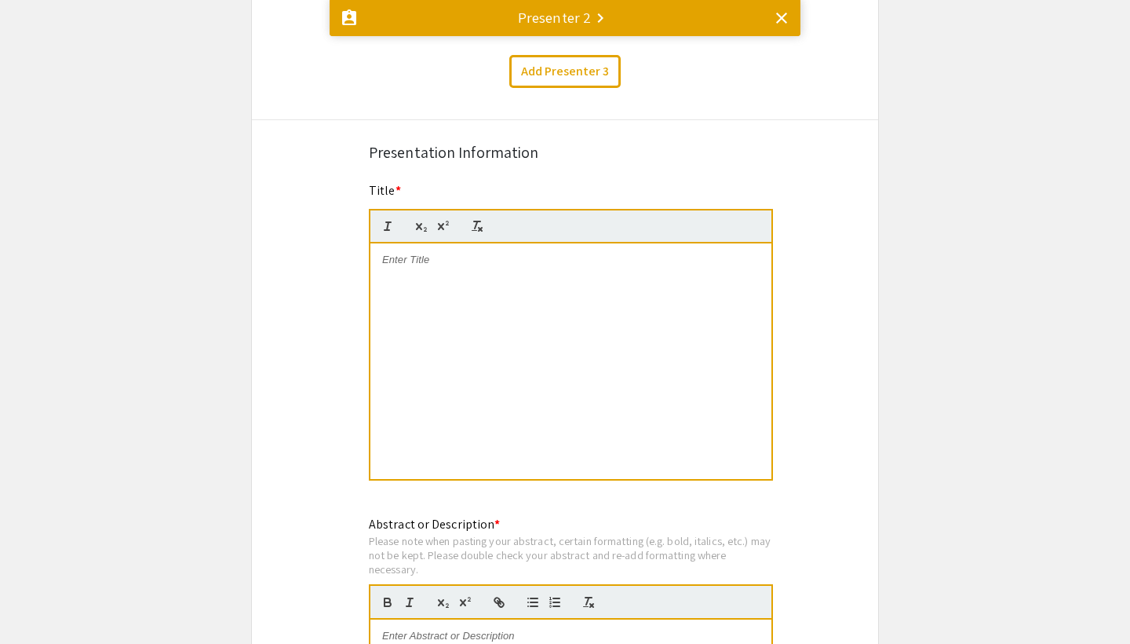
click at [599, 19] on mat-icon "keyboard_arrow_right" at bounding box center [600, 18] width 19 height 19
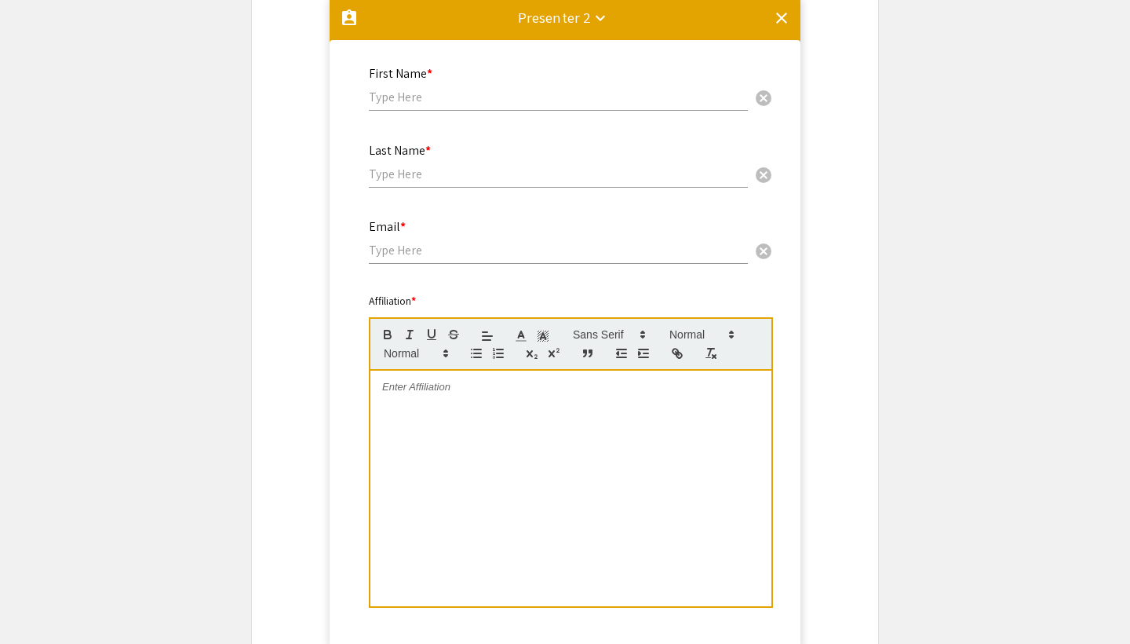
click at [478, 101] on input "text" at bounding box center [558, 97] width 379 height 16
type input "[PERSON_NAME]"
click at [464, 252] on input "email" at bounding box center [558, 250] width 379 height 16
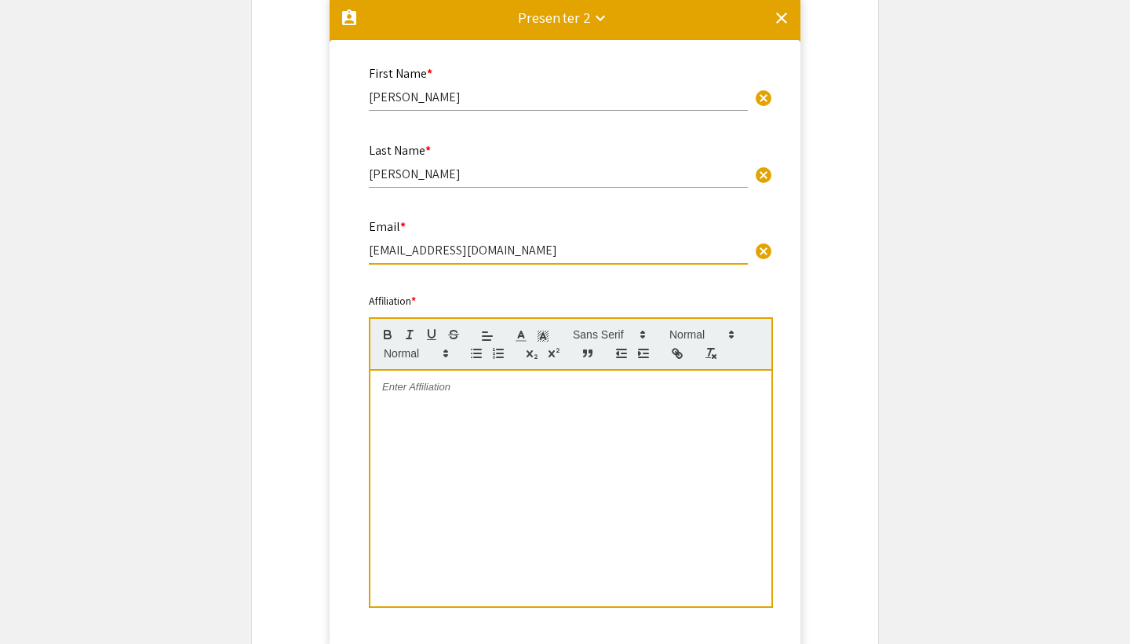
type input "[EMAIL_ADDRESS][DOMAIN_NAME]"
click at [477, 394] on p at bounding box center [571, 387] width 378 height 14
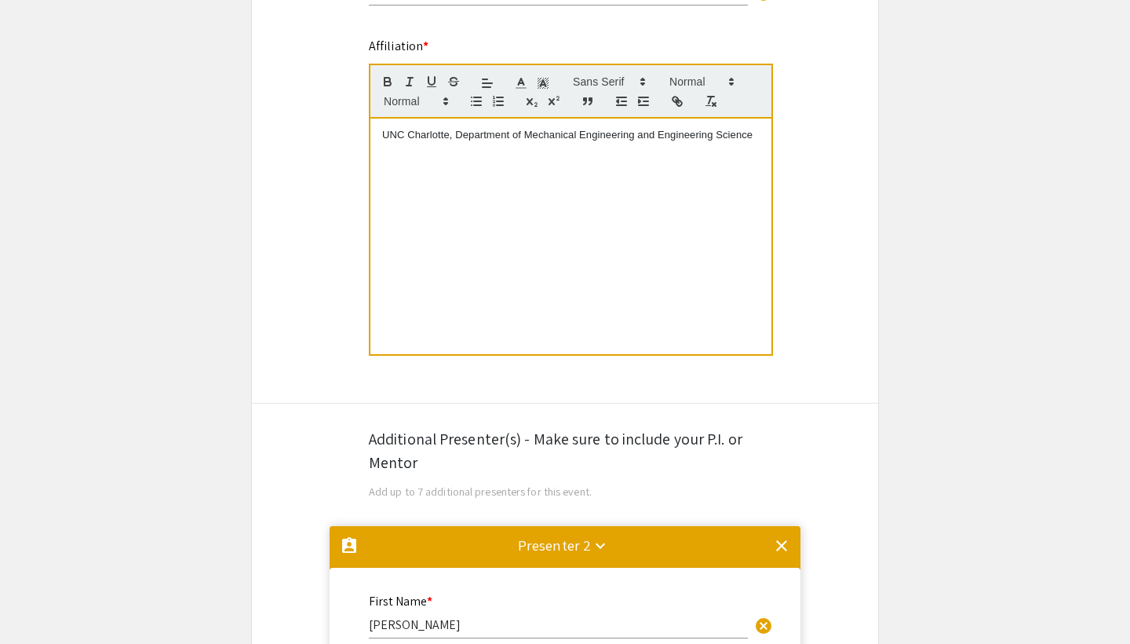
scroll to position [578, 0]
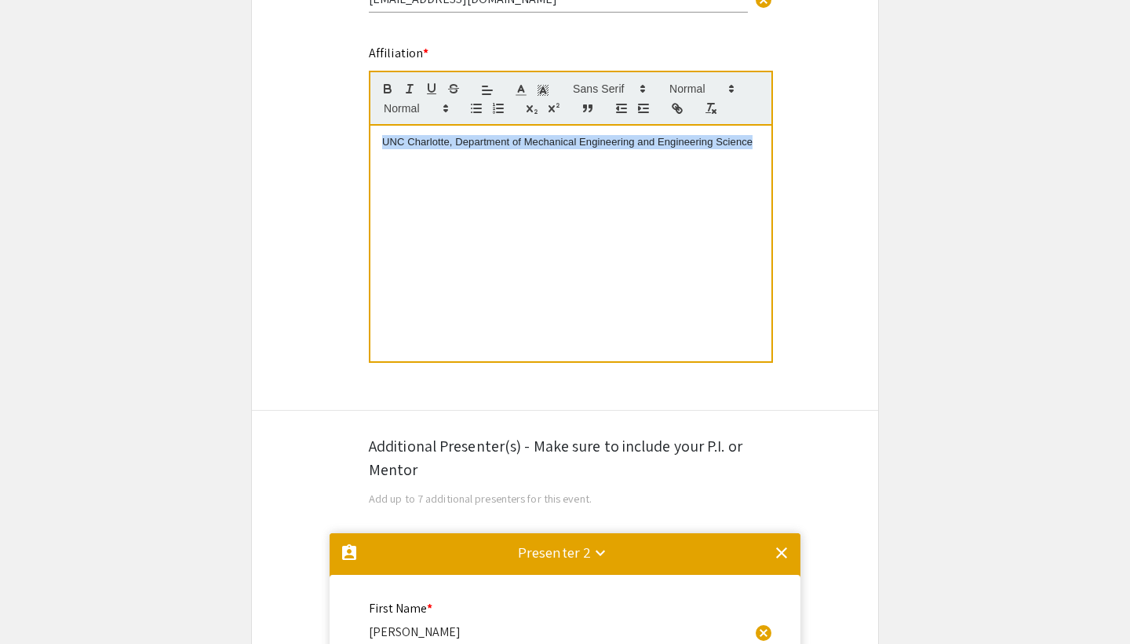
drag, startPoint x: 761, startPoint y: 151, endPoint x: 354, endPoint y: 122, distance: 408.3
copy p "UNC Charlotte, Department of Mechanical Engineering and Engineering Science"
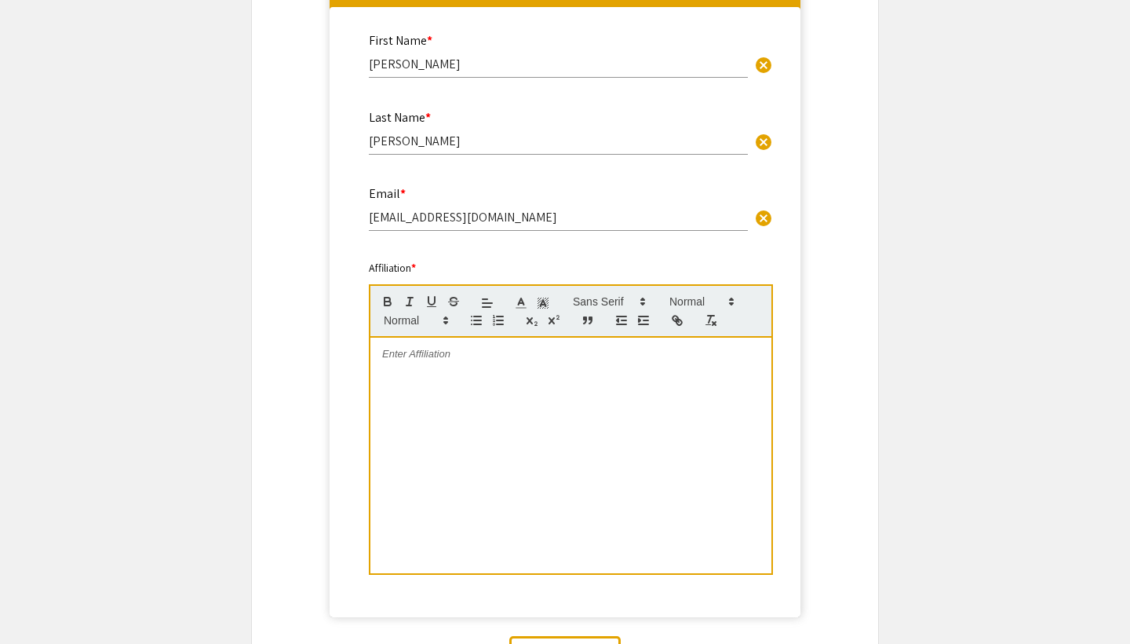
scroll to position [1196, 0]
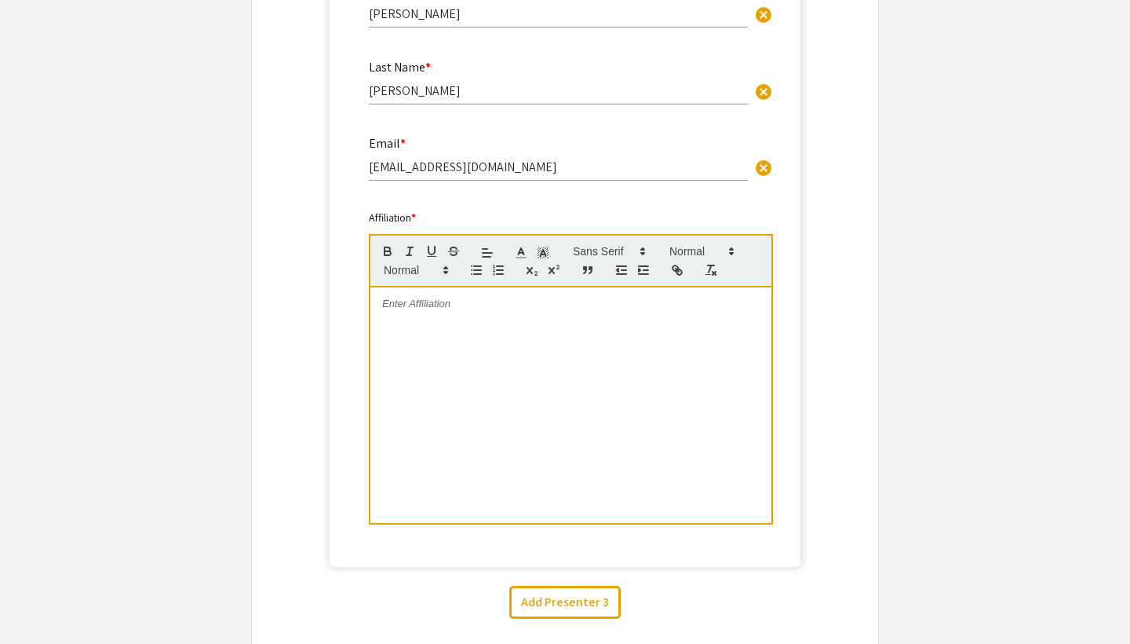
click at [540, 335] on div at bounding box center [570, 404] width 401 height 235
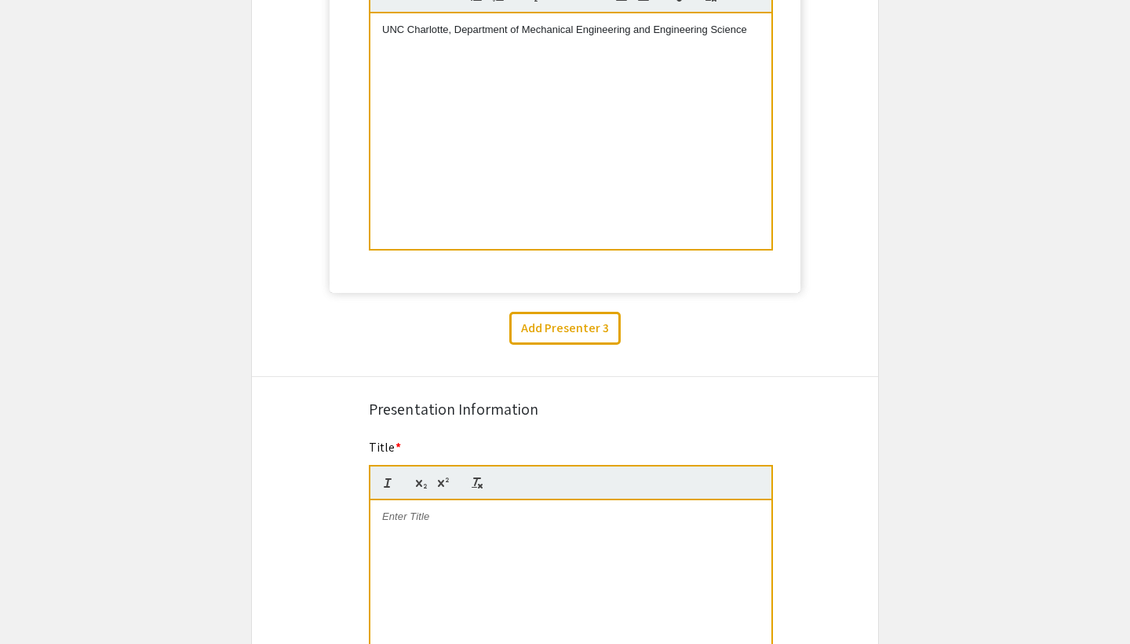
scroll to position [1485, 0]
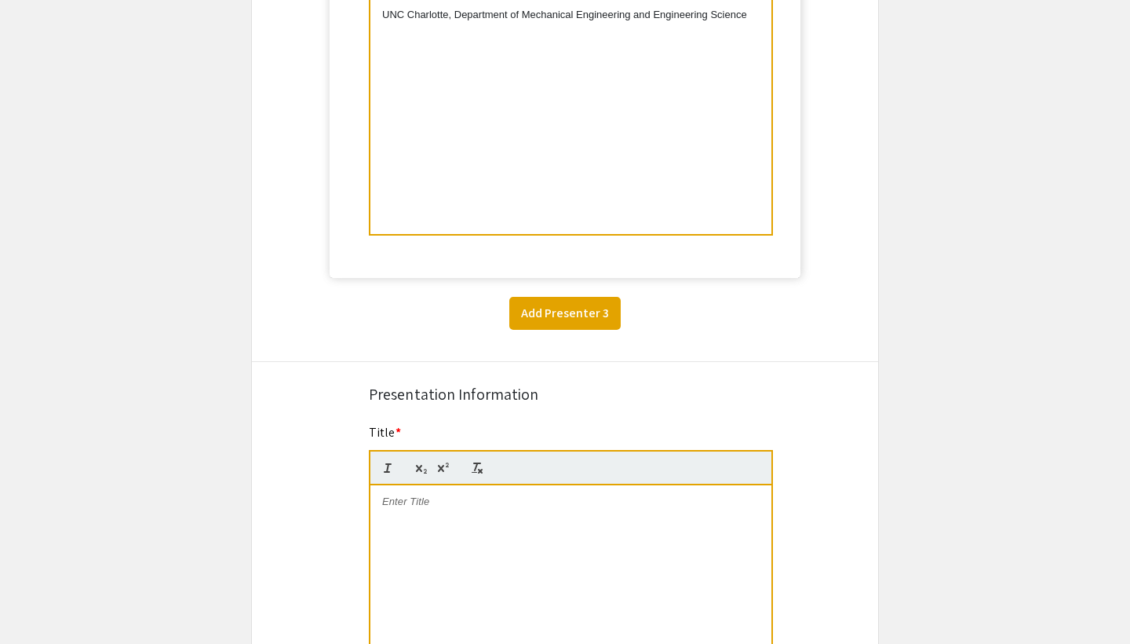
click at [589, 312] on button "Add Presenter 3" at bounding box center [564, 313] width 111 height 33
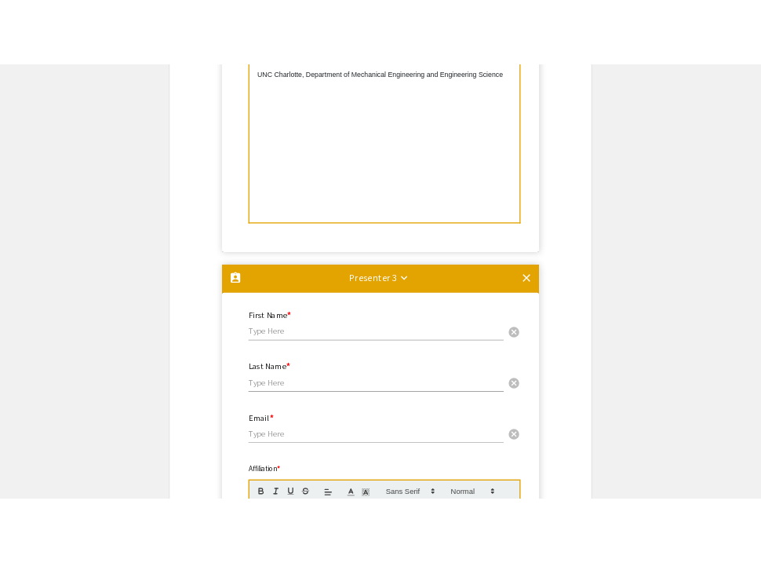
scroll to position [1783, 0]
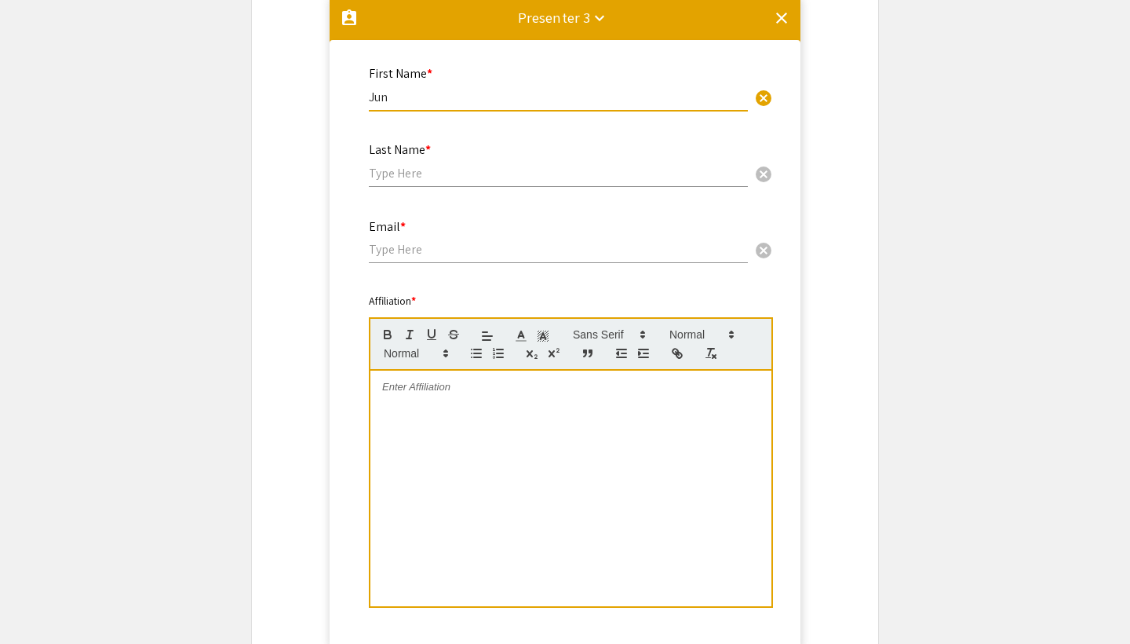
type input "Jun"
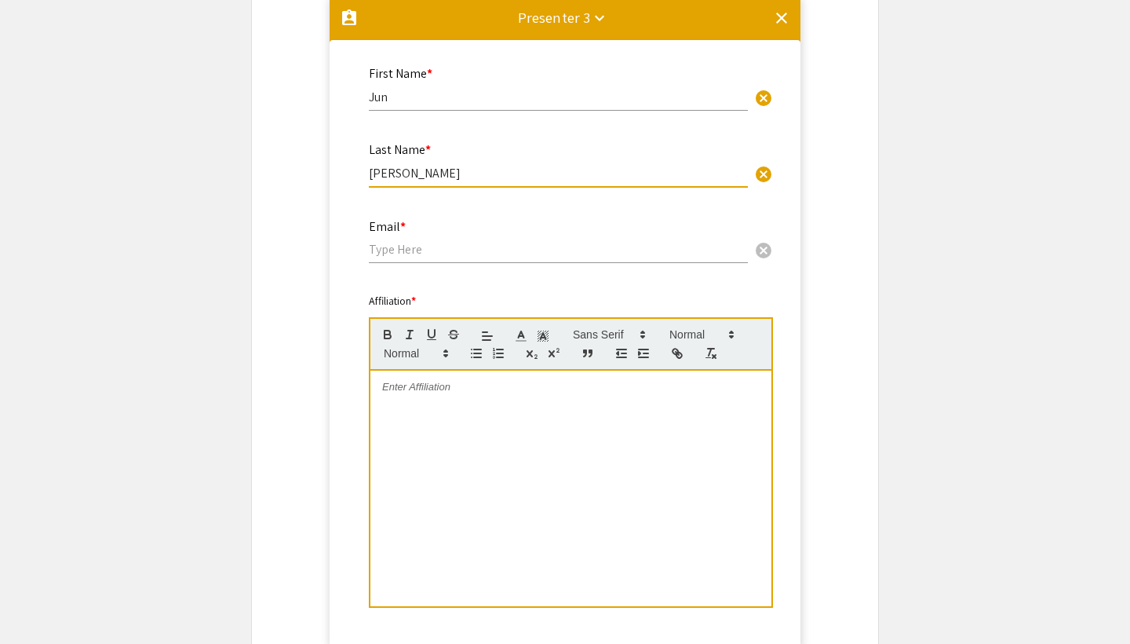
type input "[PERSON_NAME]"
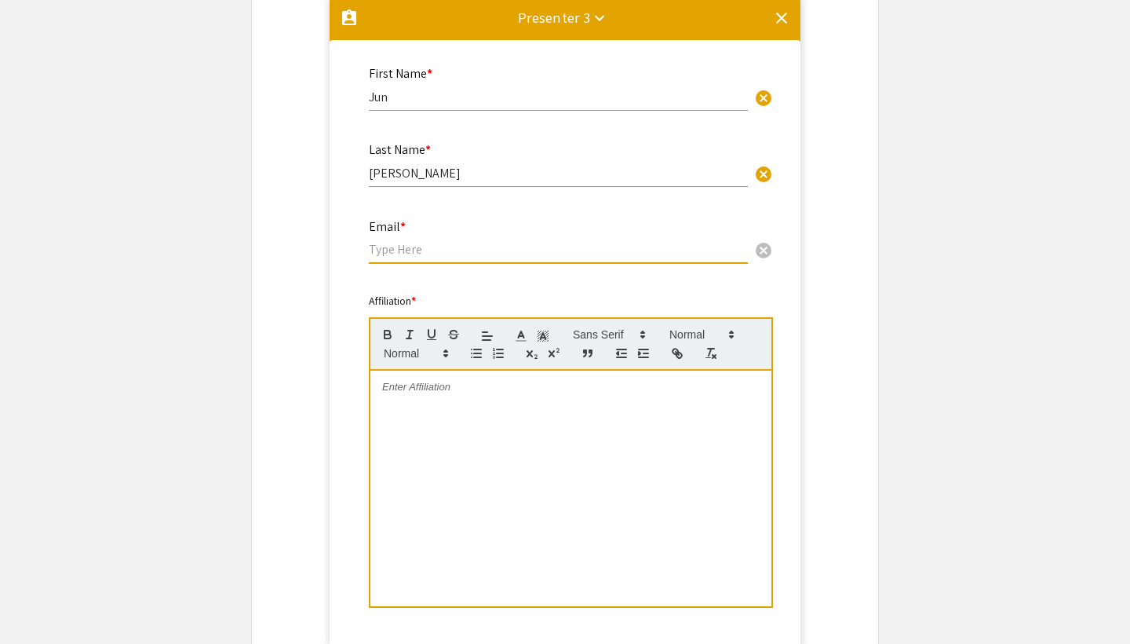
click at [488, 257] on input "email" at bounding box center [558, 249] width 379 height 16
type input "[DOMAIN_NAME][EMAIL_ADDRESS][PERSON_NAME][DOMAIN_NAME]"
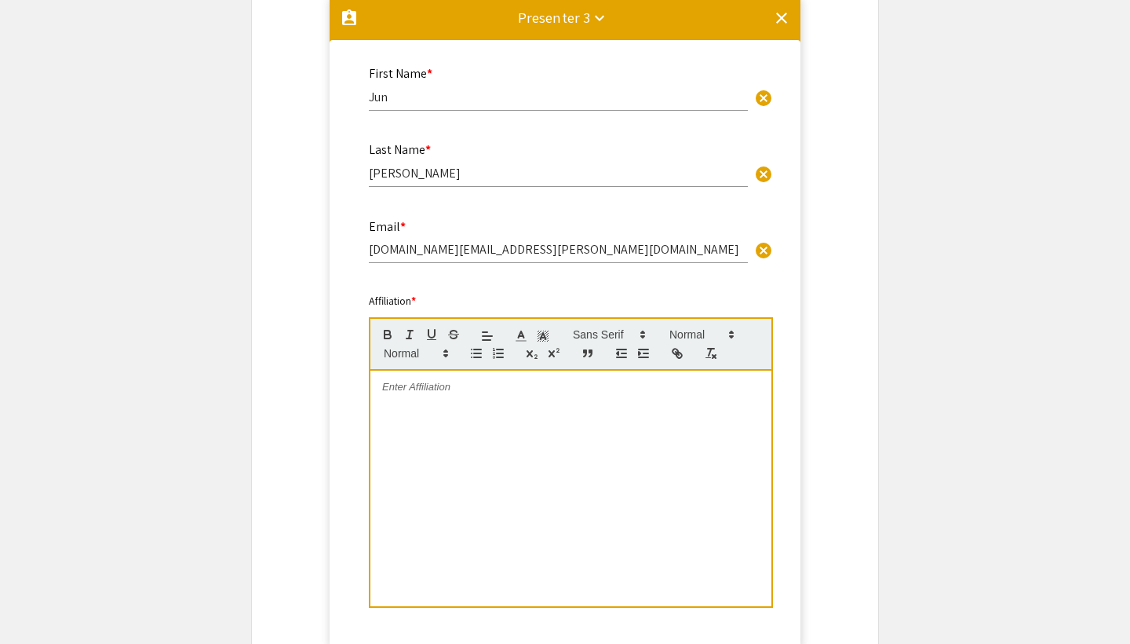
click at [458, 450] on div at bounding box center [570, 487] width 401 height 235
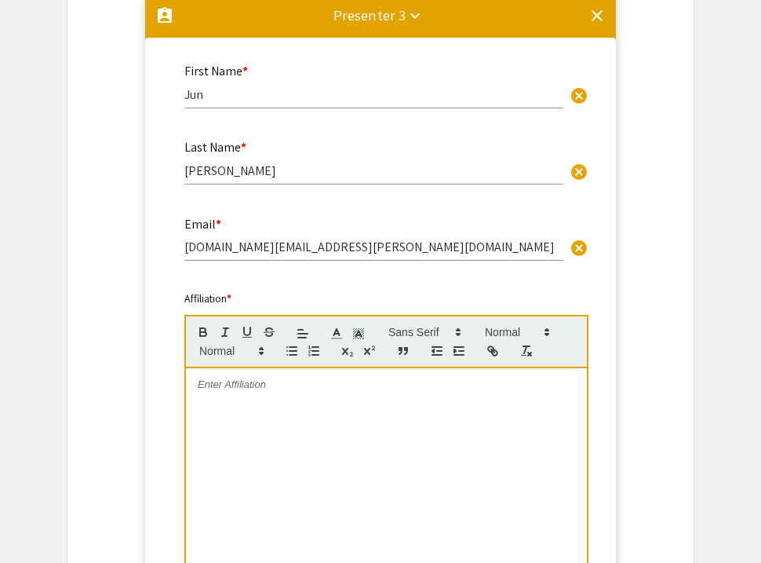
click at [293, 396] on div at bounding box center [386, 485] width 401 height 235
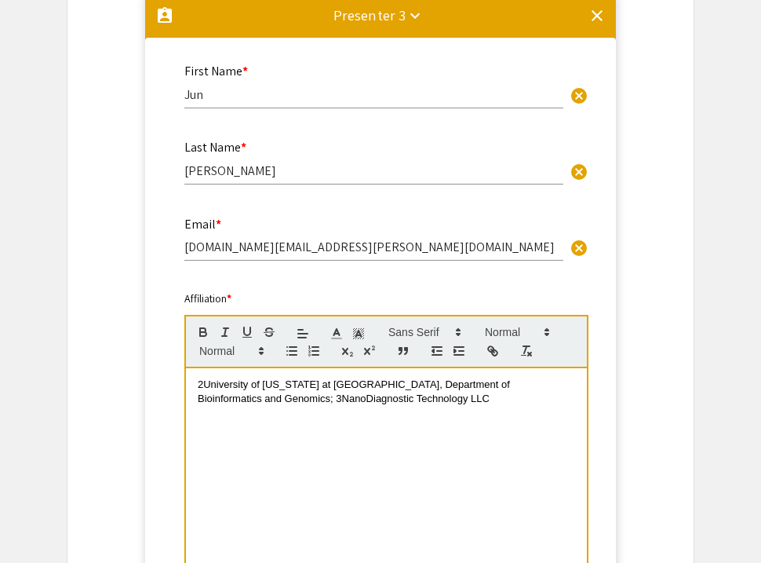
click at [204, 389] on span "2University of [US_STATE] at [GEOGRAPHIC_DATA], Department of Bioinformatics an…" at bounding box center [355, 391] width 315 height 26
click at [254, 401] on span "[GEOGRAPHIC_DATA][US_STATE] at [GEOGRAPHIC_DATA], Department of Bioinformatics …" at bounding box center [376, 391] width 356 height 26
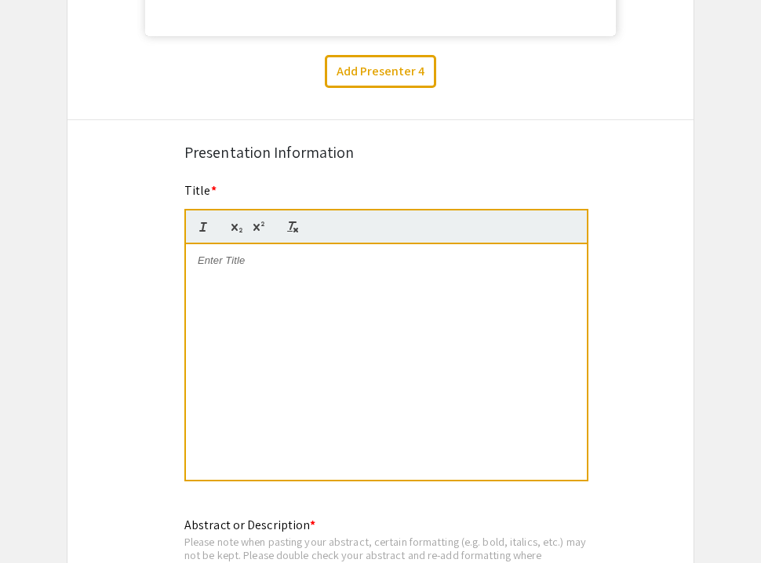
scroll to position [2397, 0]
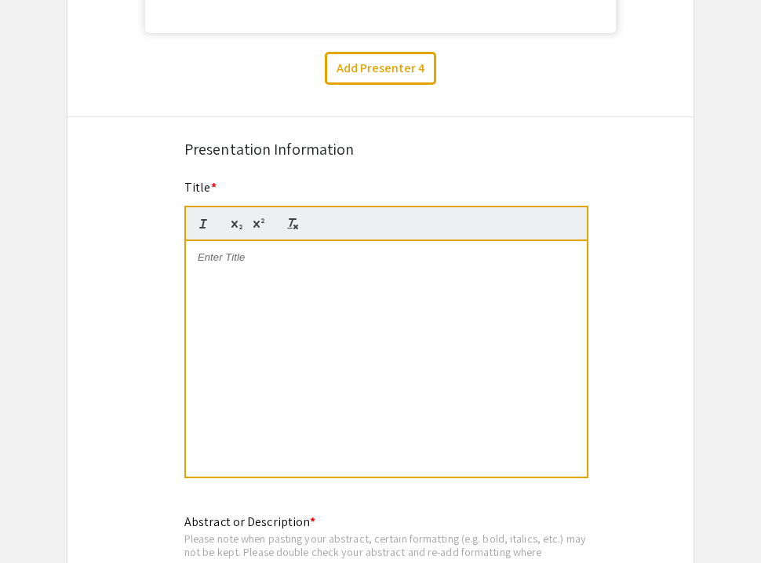
click at [277, 327] on div at bounding box center [386, 358] width 401 height 235
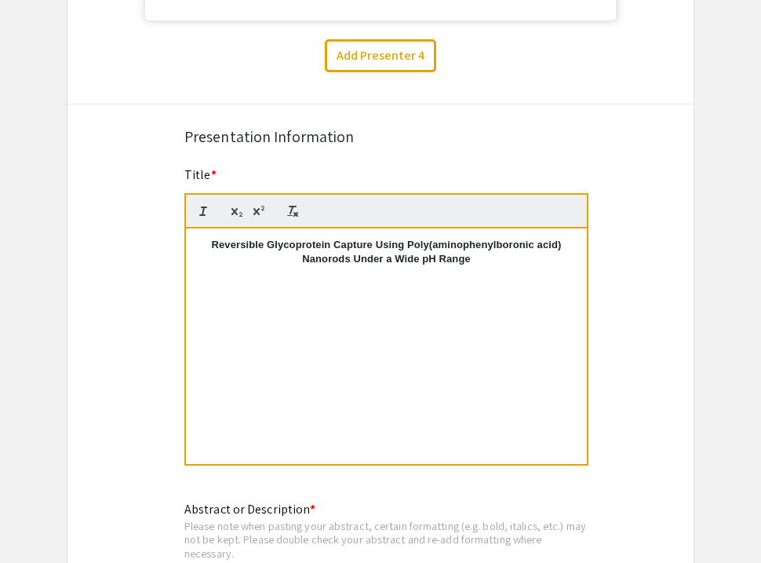
scroll to position [2414, 0]
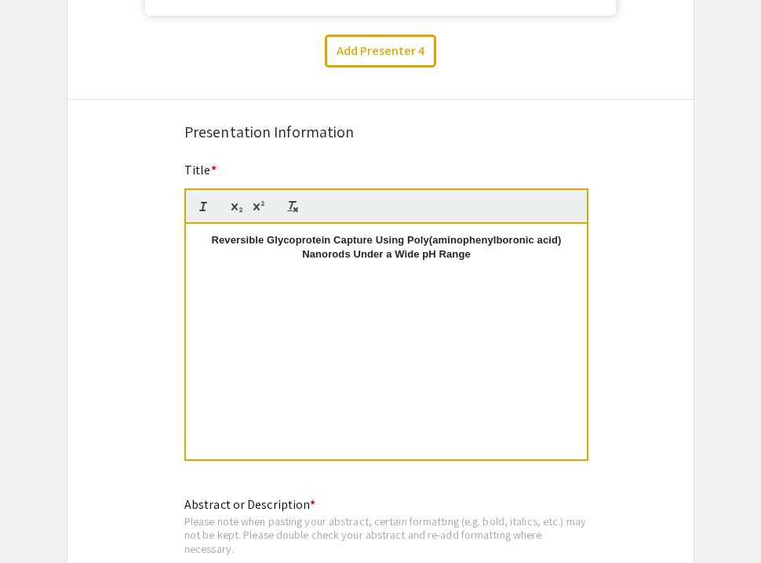
click at [213, 243] on strong "Reversible Glycoprotein Capture Using Poly(aminophenylboronic acid) Nanorods Un…" at bounding box center [388, 247] width 353 height 26
click at [301, 262] on p "Reversible Glycoprotein Capture Using Poly(aminophenylboronic acid) Nanorods Un…" at bounding box center [387, 247] width 378 height 29
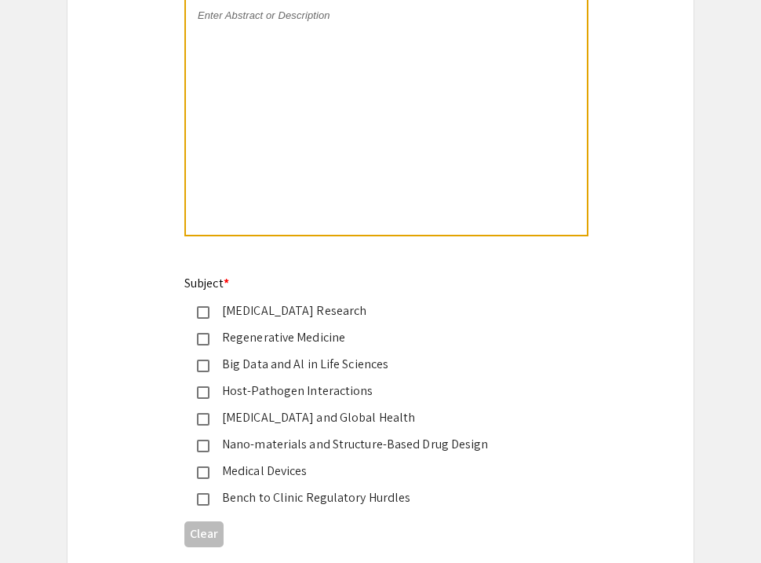
scroll to position [3016, 0]
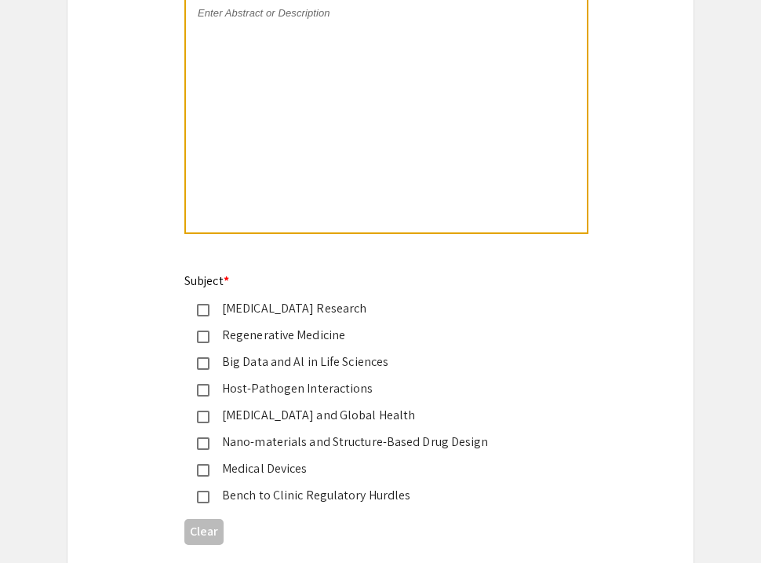
click at [204, 437] on mat-pseudo-checkbox at bounding box center [203, 443] width 13 height 13
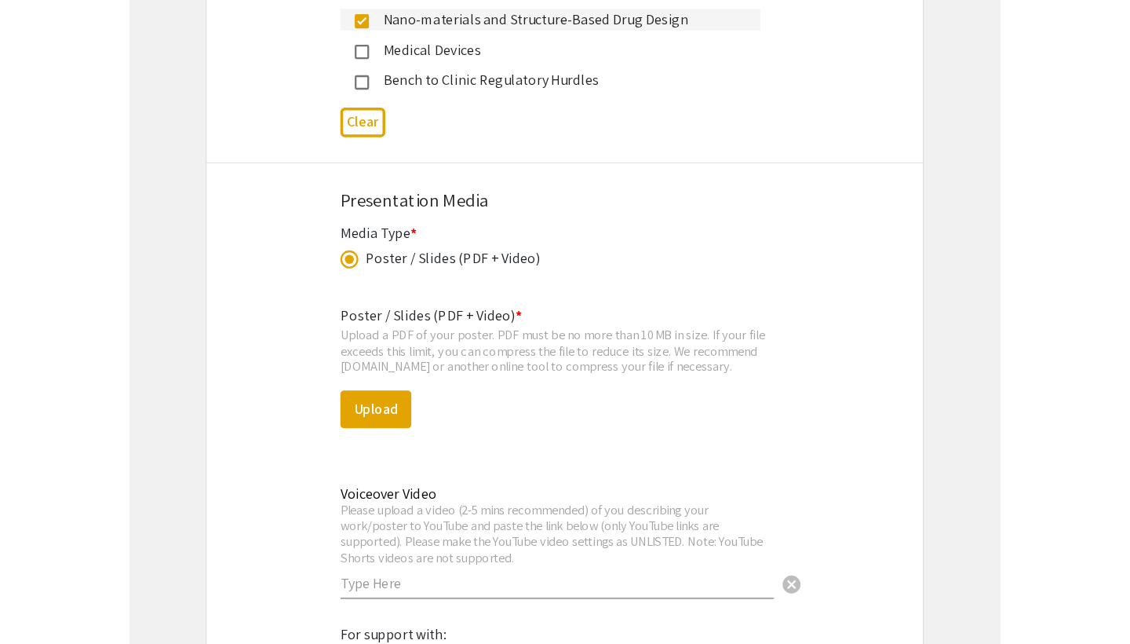
scroll to position [3432, 0]
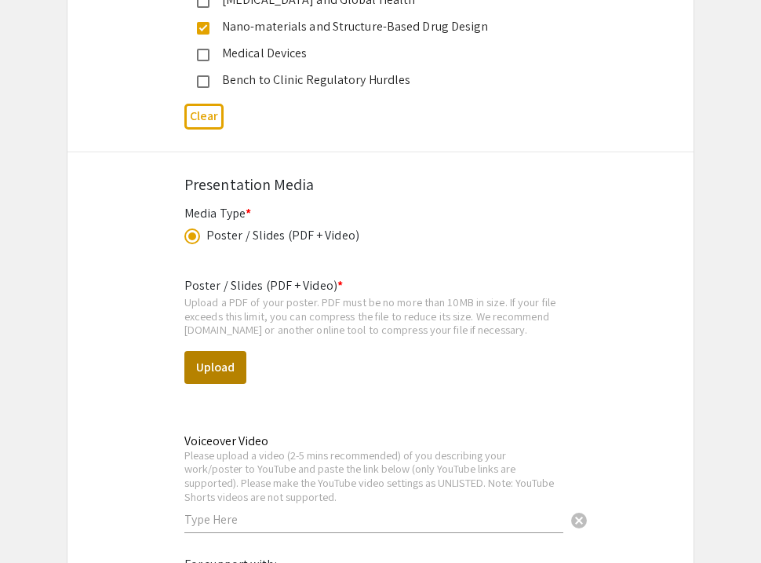
click at [203, 359] on button "Upload" at bounding box center [215, 367] width 62 height 33
click at [222, 351] on button "Upload" at bounding box center [215, 367] width 62 height 33
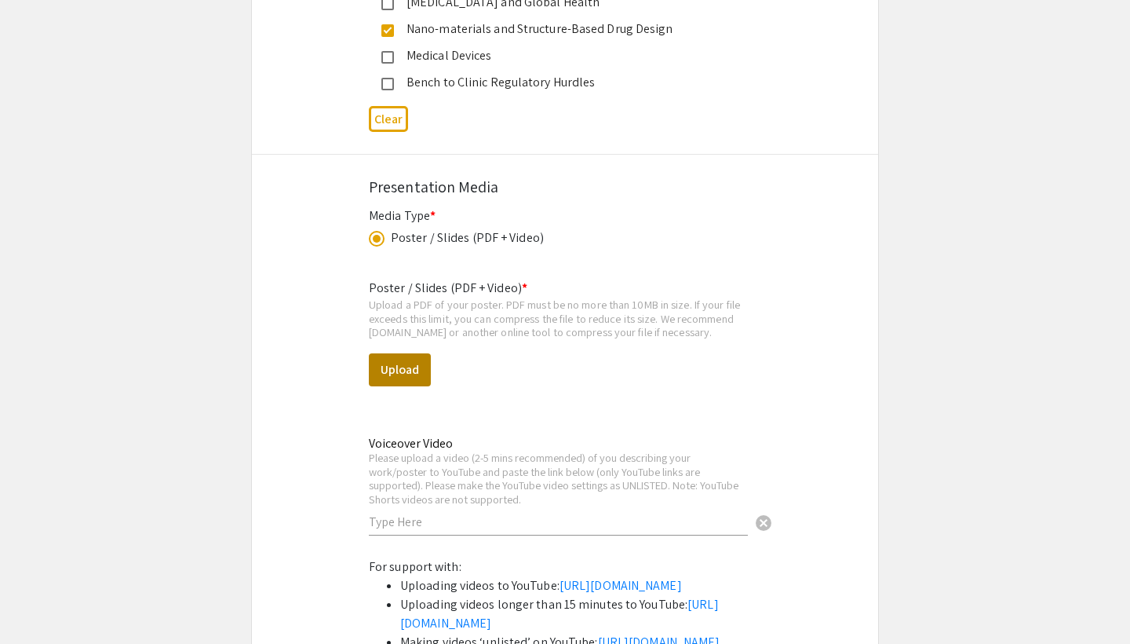
click at [411, 353] on button "Upload" at bounding box center [400, 369] width 62 height 33
select select "custom"
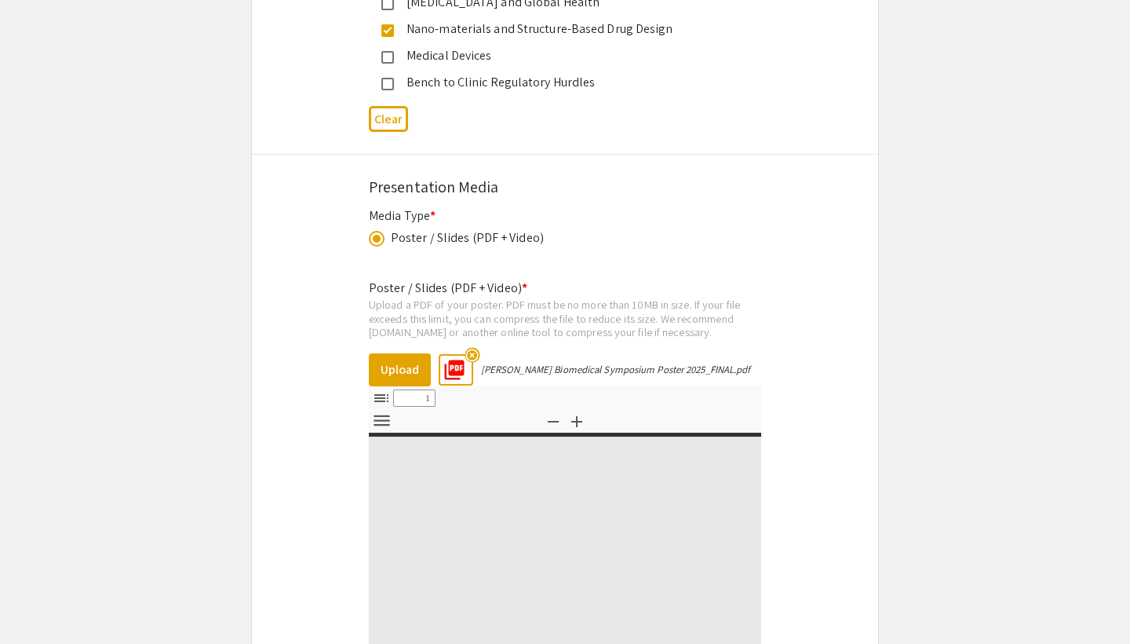
type input "0"
select select "custom"
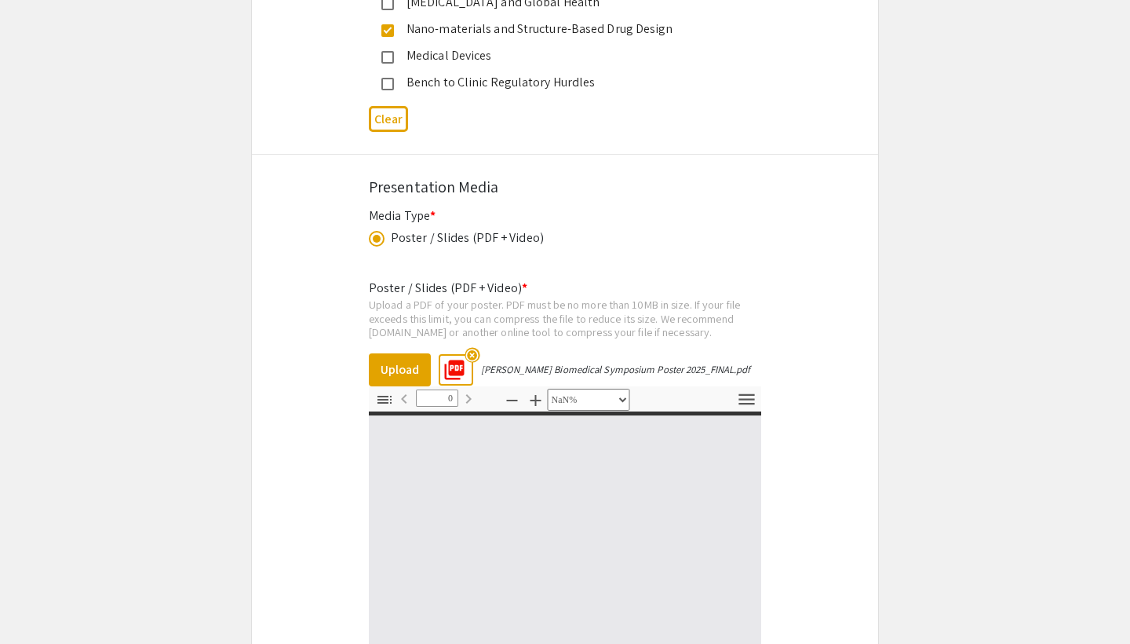
type input "1"
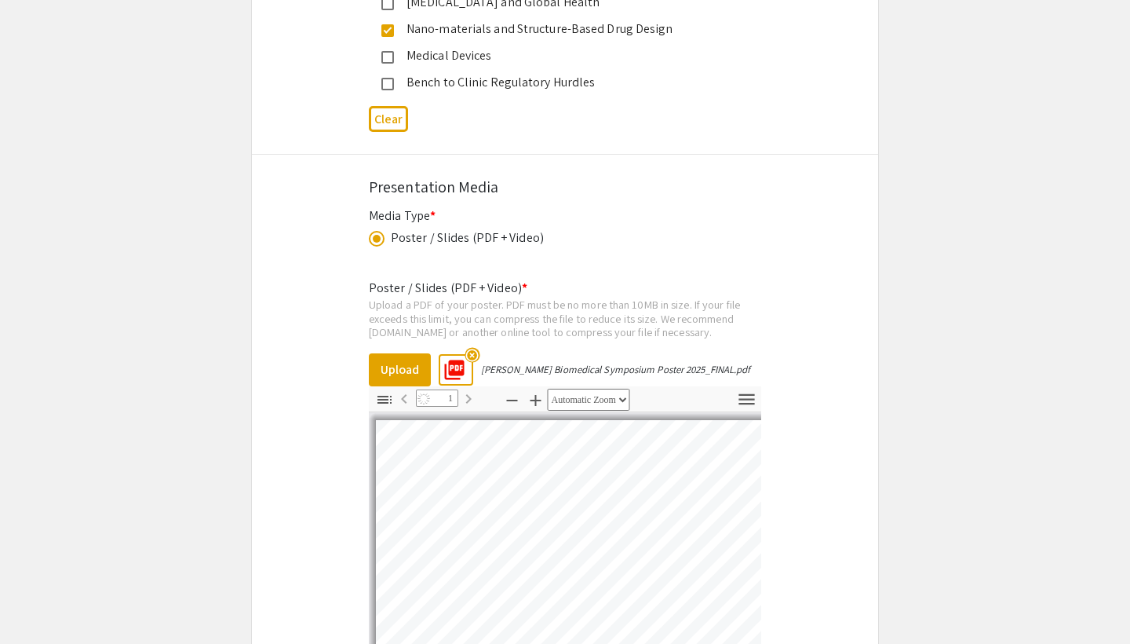
select select "auto"
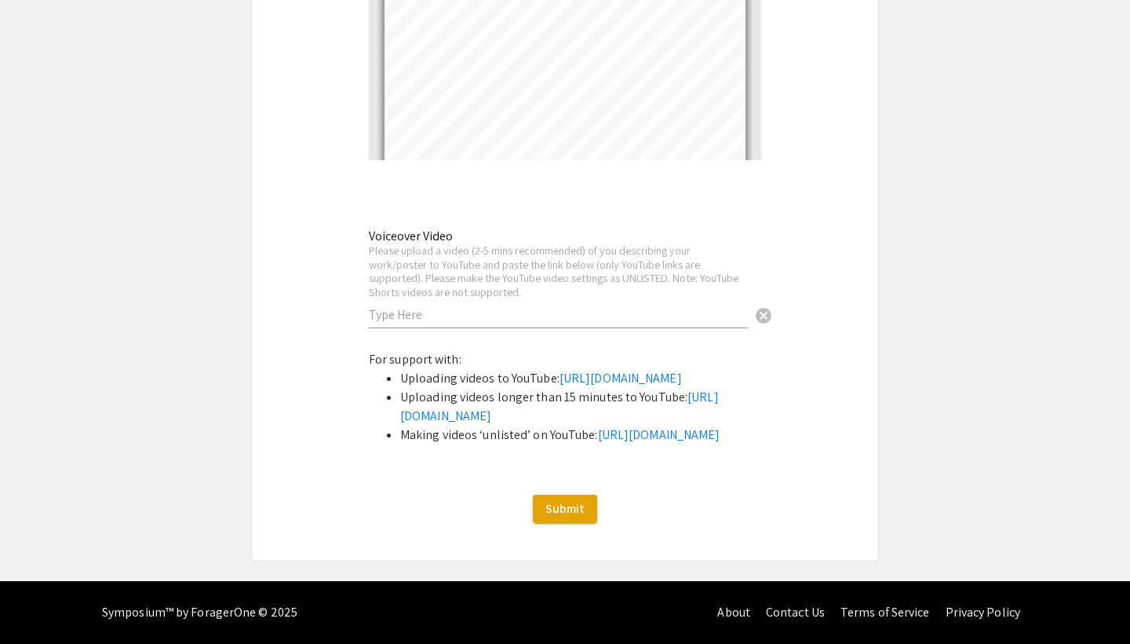
scroll to position [4056, 0]
click at [682, 306] on input "text" at bounding box center [558, 314] width 379 height 16
paste input "[URL][DOMAIN_NAME]"
type input "[URL][DOMAIN_NAME]"
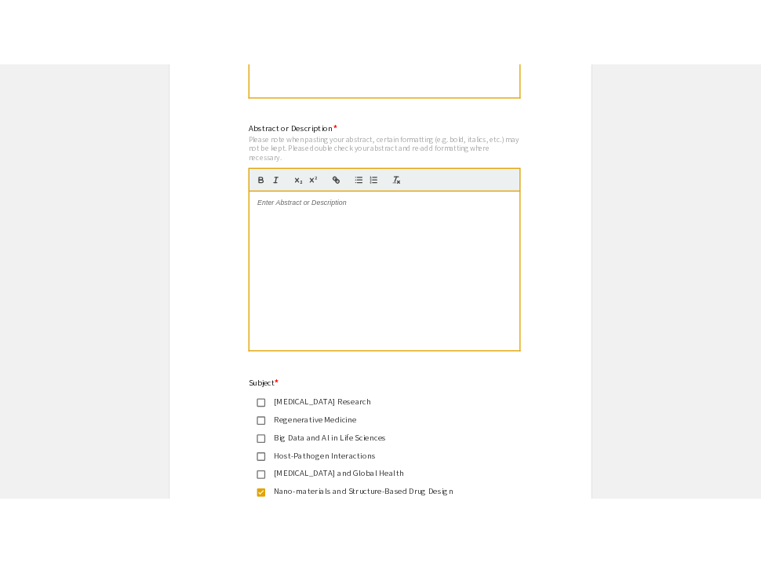
scroll to position [2824, 0]
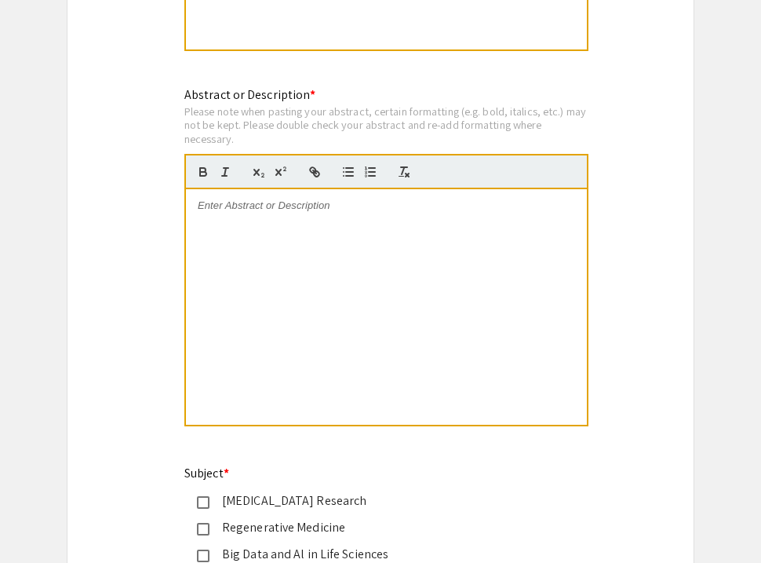
click at [273, 222] on div at bounding box center [386, 306] width 401 height 235
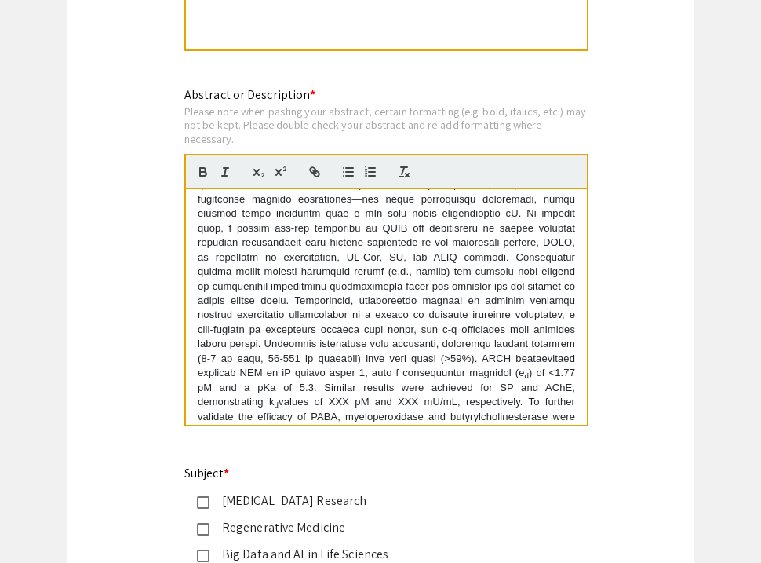
scroll to position [95, 0]
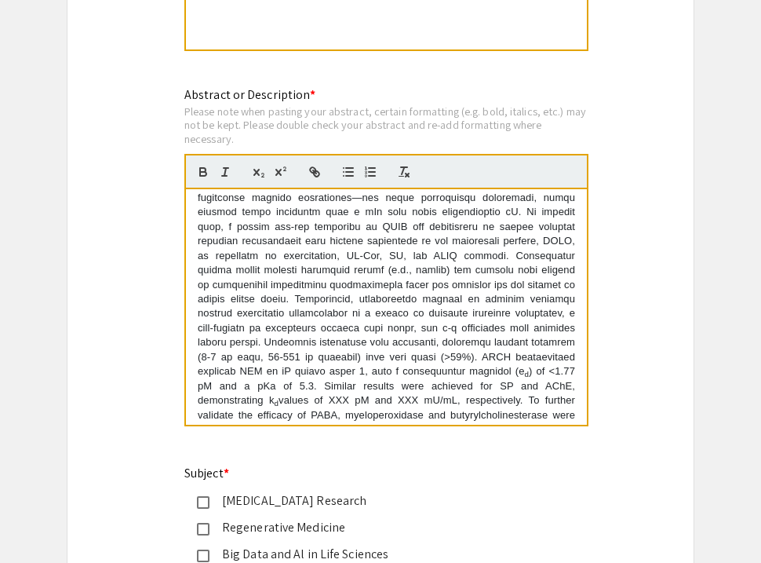
click at [502, 226] on p "d ) of <1.77 pM and a pKa of 5.3. Similar results were achieved for SP and AChE…" at bounding box center [387, 270] width 378 height 333
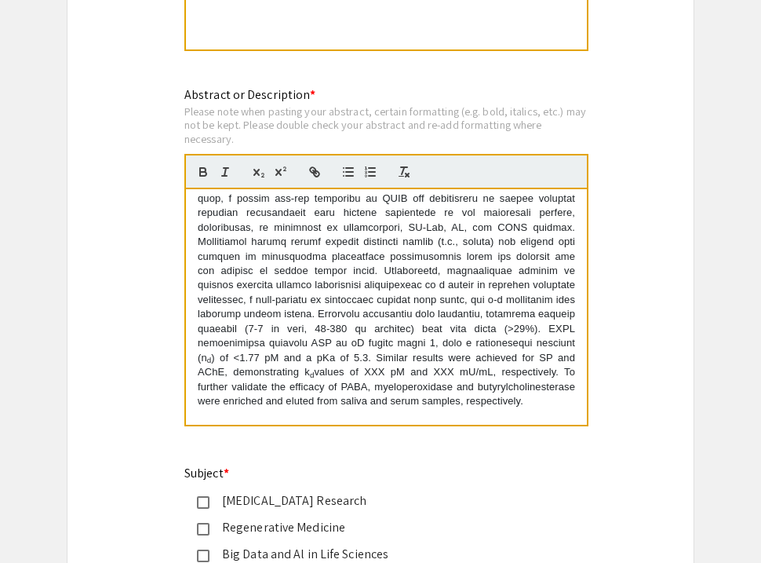
scroll to position [122, 0]
drag, startPoint x: 253, startPoint y: 341, endPoint x: 396, endPoint y: 386, distance: 149.9
click at [396, 386] on p "d ) of <1.77 pM and a pKa of 5.3. Similar results were achieved for SP and AChE…" at bounding box center [387, 242] width 378 height 333
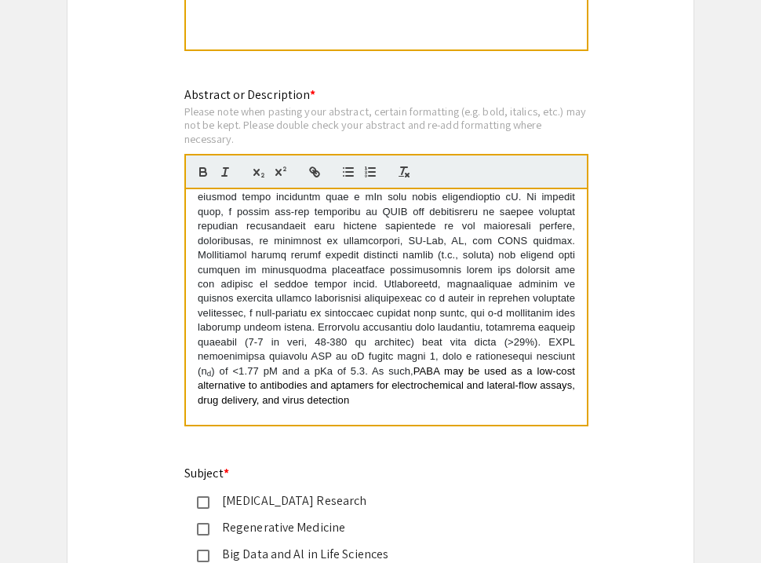
scroll to position [108, 0]
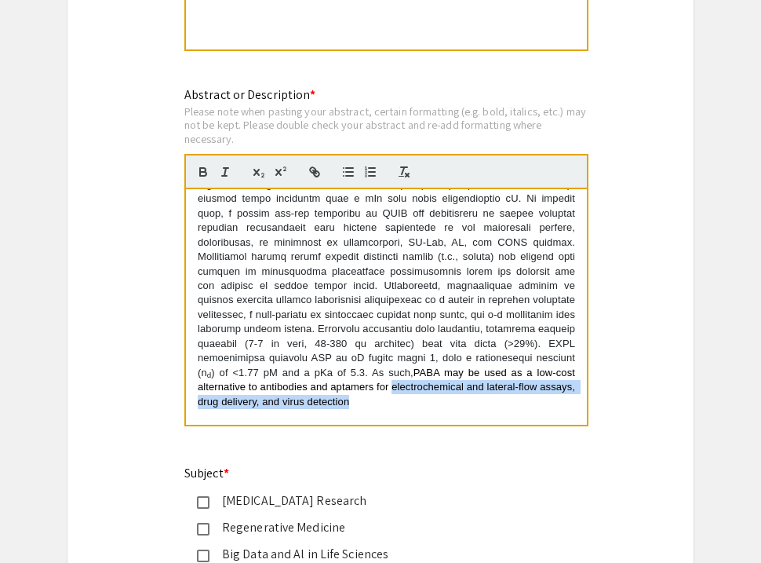
drag, startPoint x: 276, startPoint y: 385, endPoint x: 281, endPoint y: 369, distance: 17.1
click at [281, 369] on p "d ) of <1.77 pM and a pKa of 5.3. As such, PABA may be used as a low-cost alter…" at bounding box center [387, 249] width 378 height 319
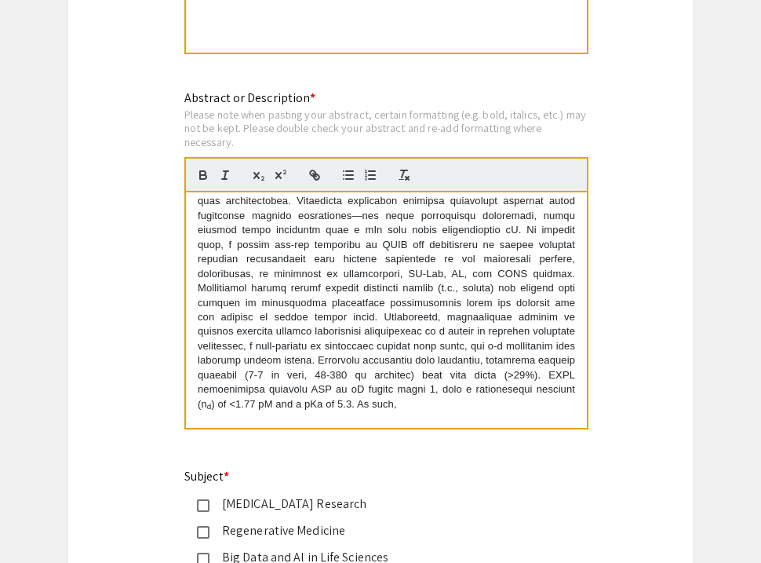
scroll to position [2814, 0]
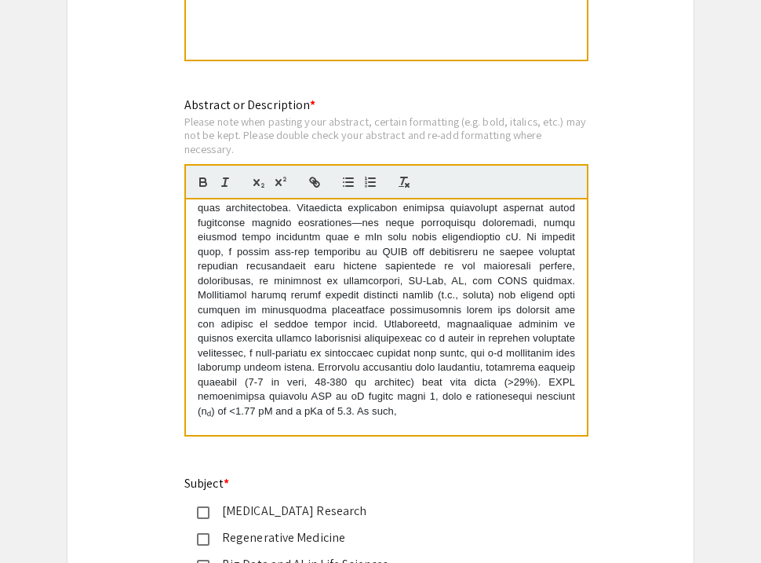
click at [301, 394] on p "d ) of <1.77 pM and a pKa of 5.3. As such," at bounding box center [387, 274] width 378 height 290
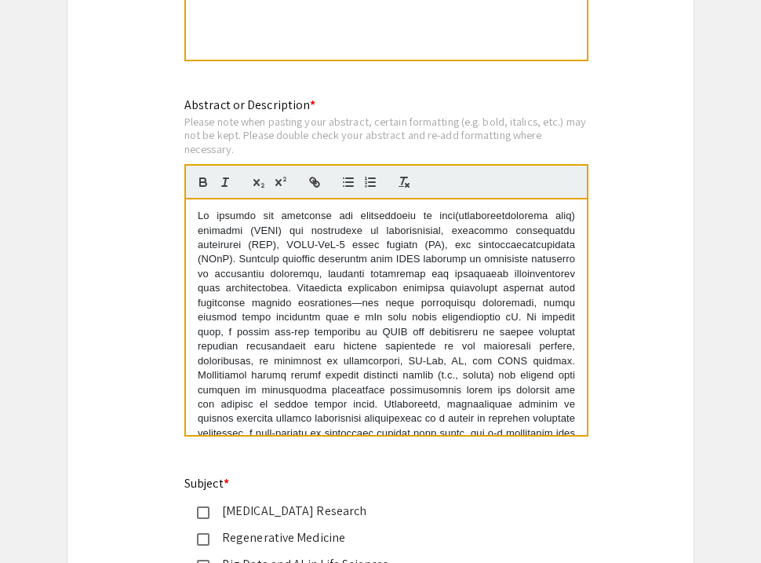
scroll to position [0, 0]
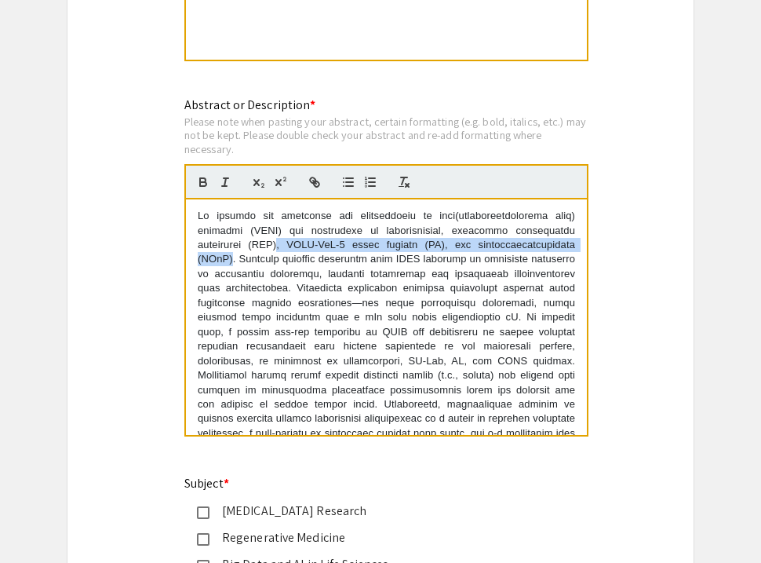
drag, startPoint x: 232, startPoint y: 249, endPoint x: 281, endPoint y: 236, distance: 51.0
click at [281, 236] on p "d ) of <1.77 pM and a pKa of 5.3. As such, PABA may be used as a low cost alter…" at bounding box center [387, 368] width 378 height 319
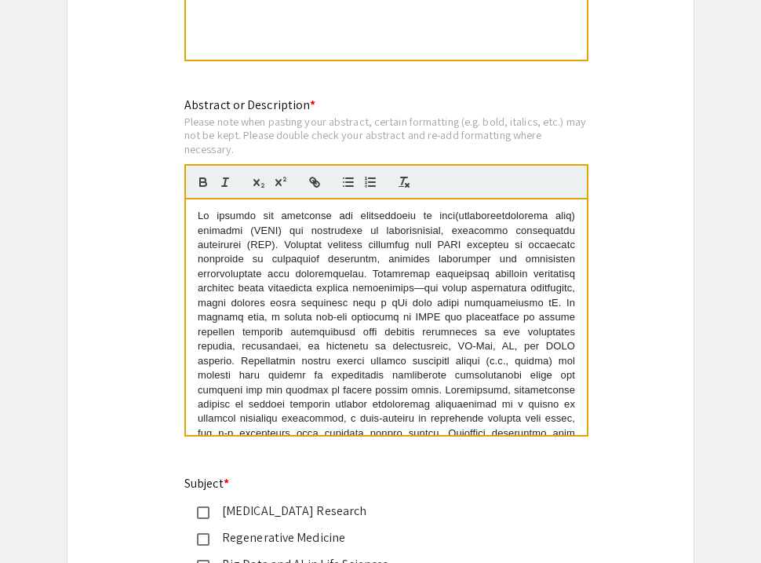
click at [442, 217] on p "d ) of <1.77 pM and a pKa of 5.3. As such, PABA may be used as a low cost alter…" at bounding box center [387, 361] width 378 height 305
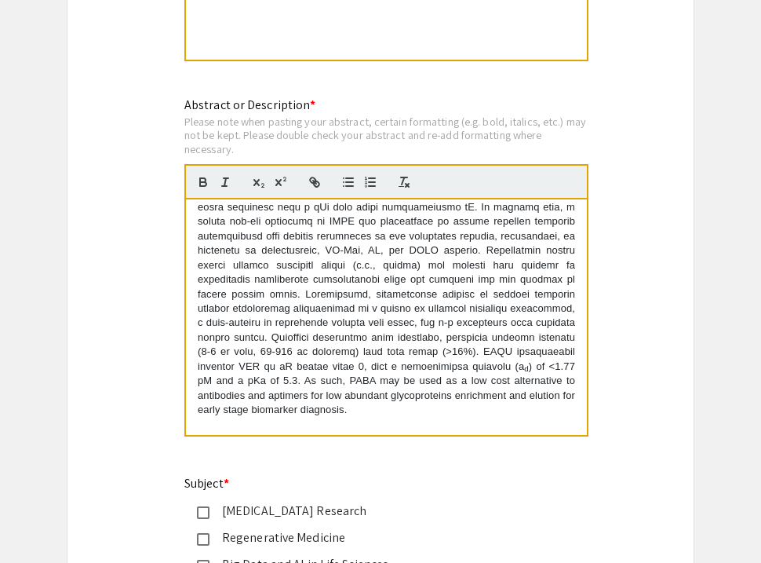
scroll to position [94, 0]
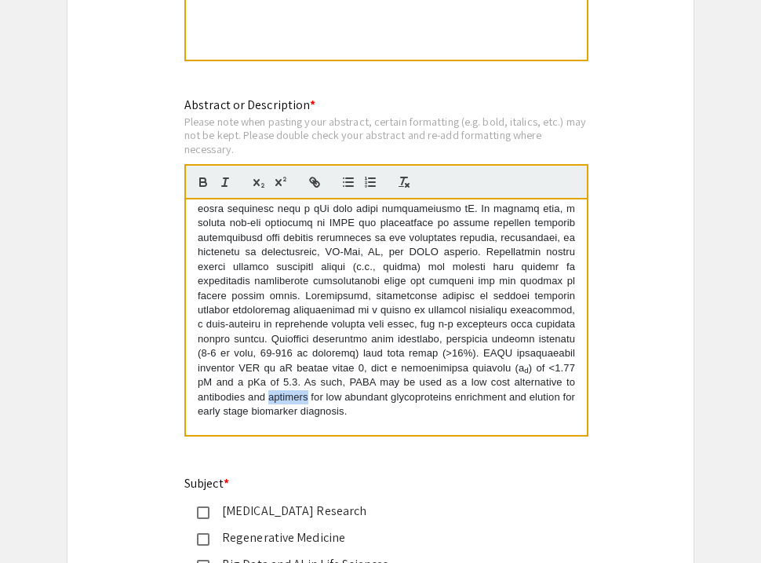
click at [235, 378] on p "d ) of <1.77 pM and a pKa of 5.3. As such, PABA may be used as a low cost alter…" at bounding box center [387, 267] width 378 height 305
click at [404, 379] on p "d ) of <1.77 pM and a pKa of 5.3. As such, PABA may be used as a low cost alter…" at bounding box center [387, 267] width 378 height 305
click at [341, 381] on p "d ) of <1.77 pM and a pKa of 5.3. As such, PABA may be used as a low cost alter…" at bounding box center [387, 267] width 378 height 305
click at [268, 388] on p "d ) of <1.77 pM and a pKa of 5.3. As such, PABA may be used as a low cost alter…" at bounding box center [387, 267] width 378 height 305
click at [535, 381] on p "d ) of <1.77 pM and a pKa of 5.3. As such, PABA may be used as a low cost alter…" at bounding box center [387, 267] width 378 height 305
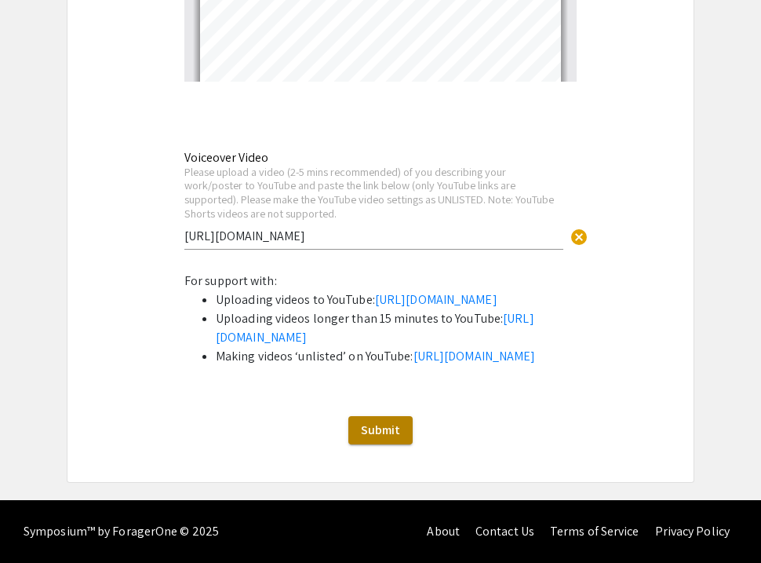
scroll to position [4206, 0]
click at [392, 434] on span "Submit" at bounding box center [380, 429] width 39 height 16
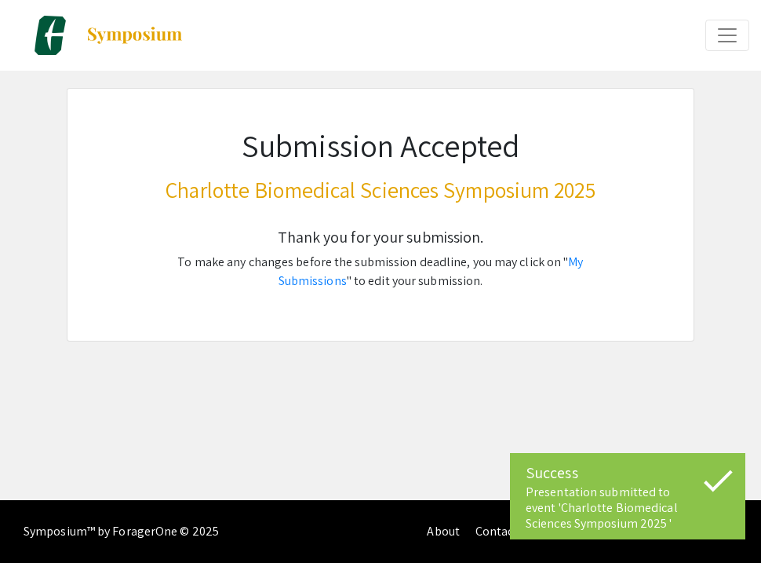
scroll to position [0, 0]
